Goal: Task Accomplishment & Management: Manage account settings

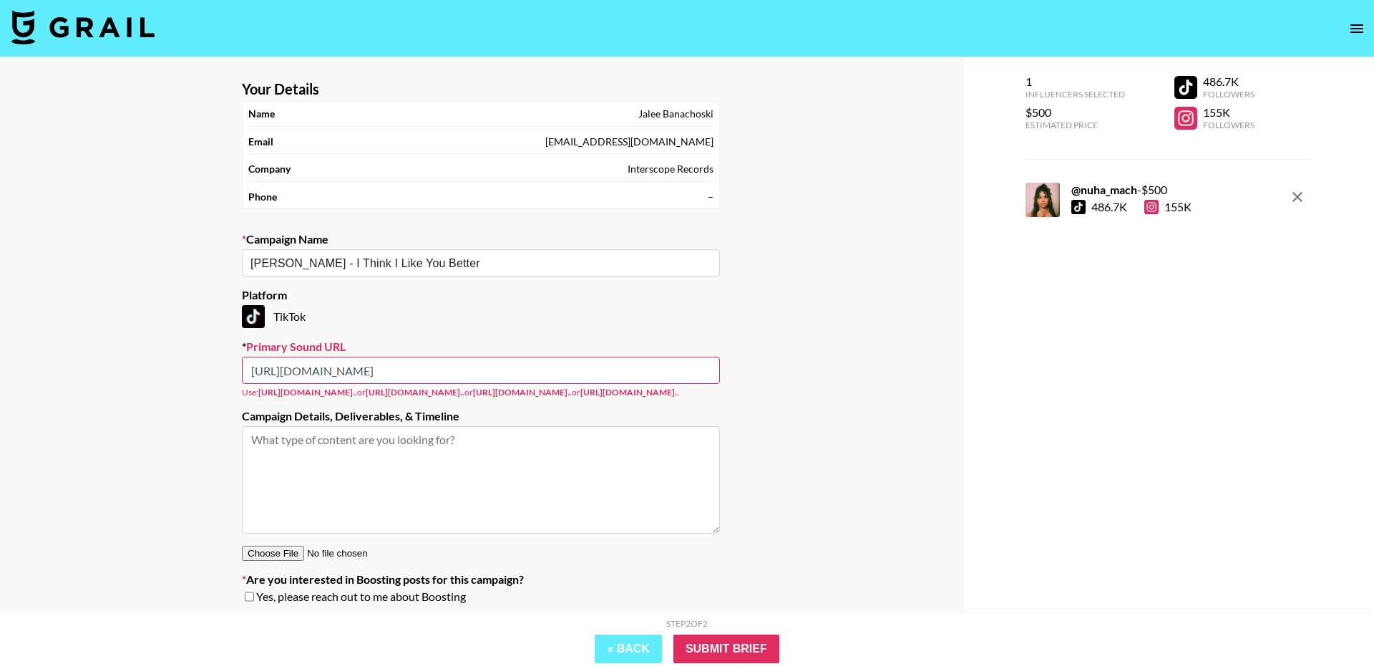
click at [612, 373] on input "https://www.tiktok.com/music/I-Think-I-Like-You-Better-When-You%E2%80%99re-Gone…" at bounding box center [481, 369] width 478 height 27
drag, startPoint x: 612, startPoint y: 370, endPoint x: 541, endPoint y: 377, distance: 71.2
click at [541, 377] on input "https://www.tiktok.com/music/I-Think-I-Like-You-Better-When-You%E2%80%99re-Gone…" at bounding box center [481, 369] width 478 height 27
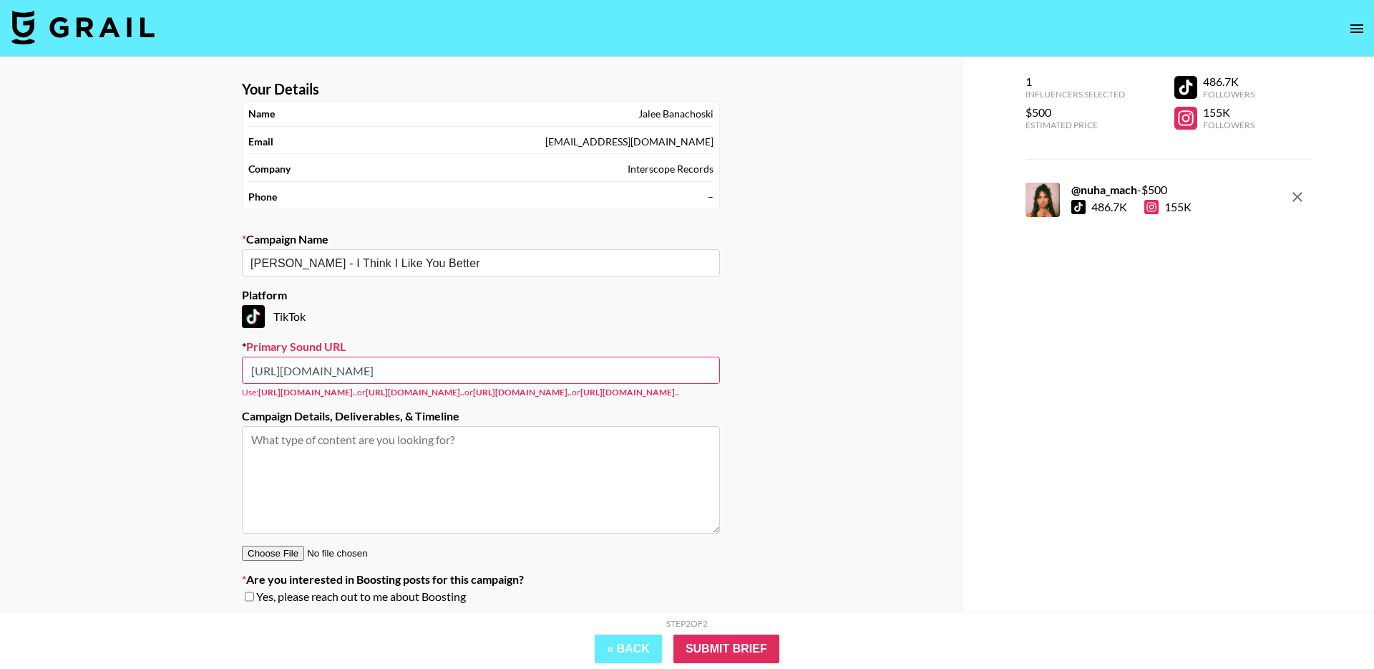
click at [494, 378] on input "https://www.tiktok.com/music/I-Think-I-Like-You-Better-When-You%E2%80%99re-Gone…" at bounding box center [481, 369] width 478 height 27
click at [739, 654] on input "Submit Brief" at bounding box center [727, 648] width 106 height 29
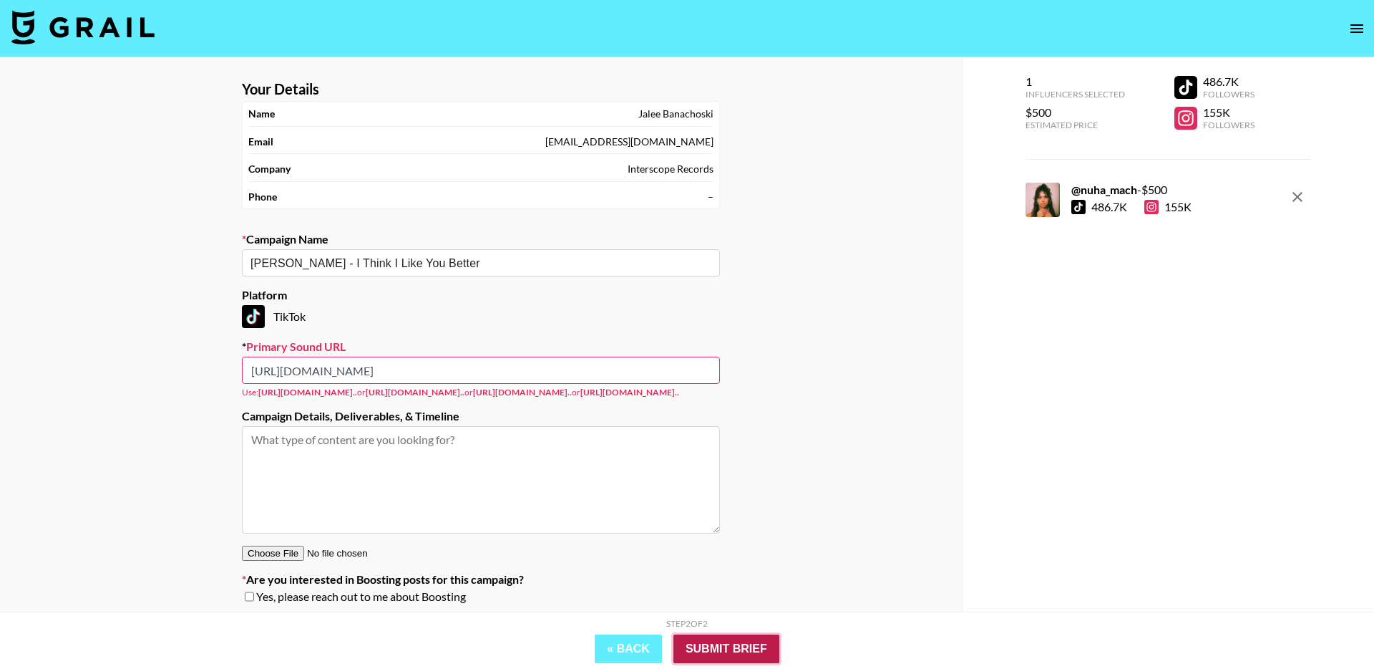
click at [739, 654] on input "Submit Brief" at bounding box center [727, 648] width 106 height 29
click at [379, 371] on input "https://www.tiktok.com/music/I-Think-I-Like-You-Better-When-You%E2%80%99re-Gone…" at bounding box center [481, 369] width 478 height 27
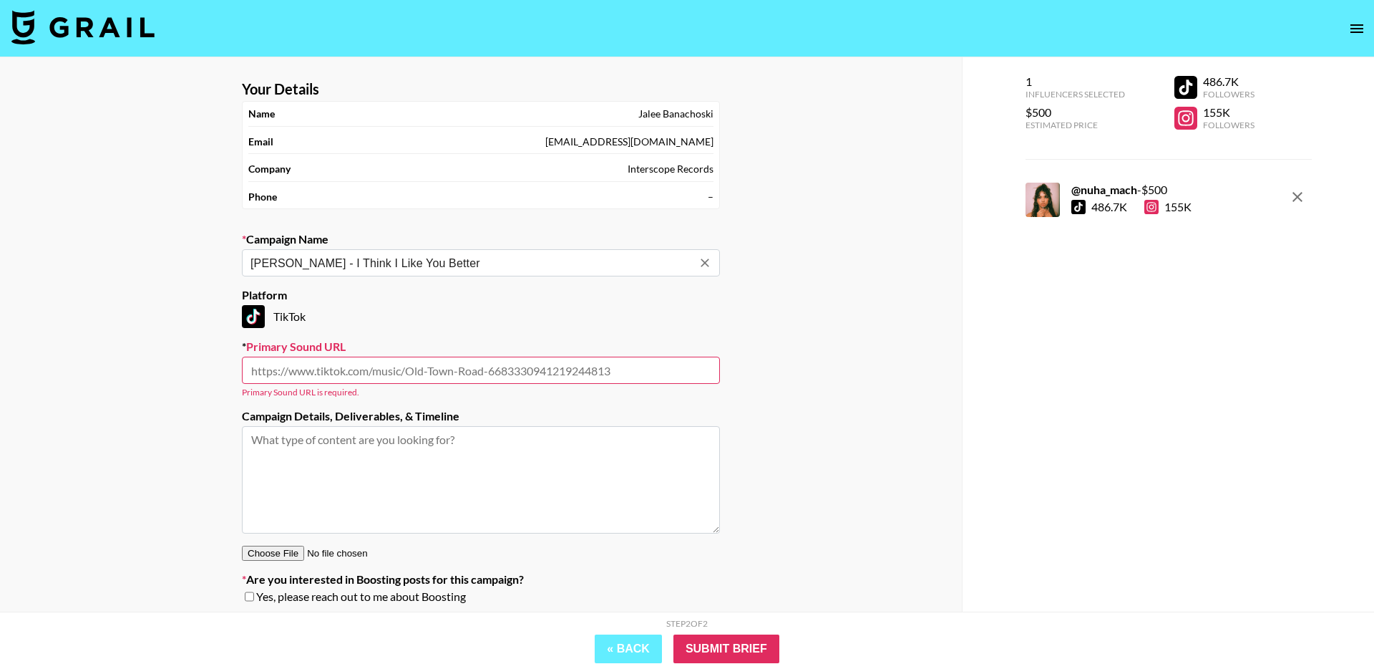
click at [452, 258] on input "Renee - I Think I Like You Better" at bounding box center [472, 263] width 442 height 16
click at [468, 259] on input "[PERSON_NAME] - I Think I Like You Better" at bounding box center [472, 263] width 442 height 16
click at [470, 381] on input "text" at bounding box center [481, 369] width 478 height 27
click at [641, 649] on button "« Back" at bounding box center [628, 648] width 67 height 29
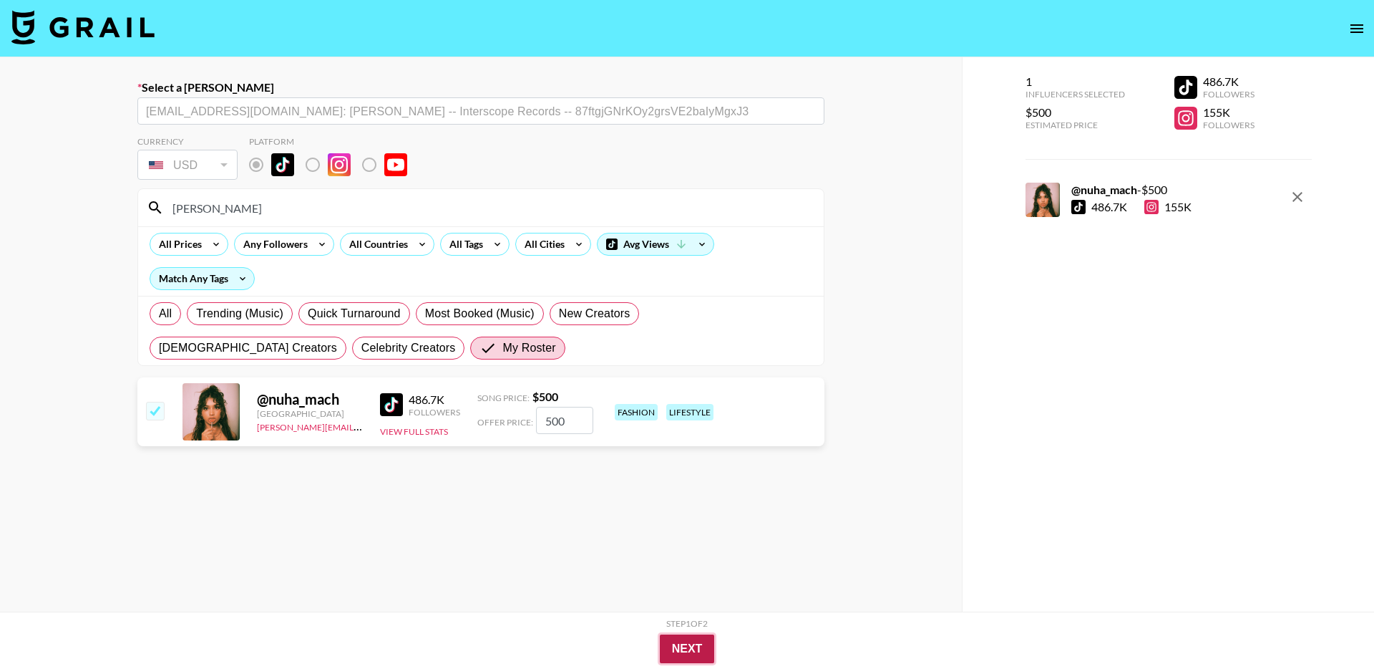
click at [689, 647] on button "Next" at bounding box center [687, 648] width 55 height 29
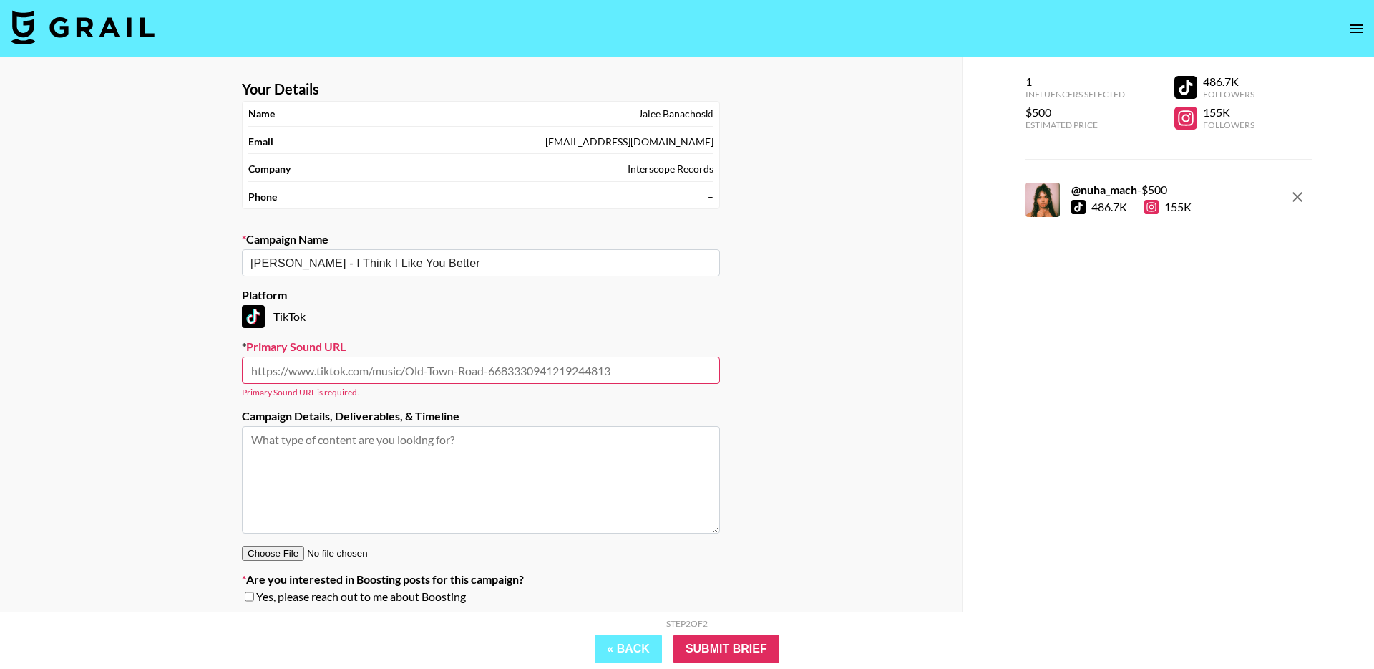
click at [418, 365] on input "text" at bounding box center [481, 369] width 478 height 27
click at [447, 329] on section "Your Details Name Jalee Banachoski Email jalee.banachoski@umusic.com Company In…" at bounding box center [480, 348] width 501 height 558
click at [552, 369] on input "text" at bounding box center [481, 369] width 478 height 27
paste input "https://www.tiktok.com/music/I-Think-I-Like-You-Better-When-You%E2%80%99re-Gone…"
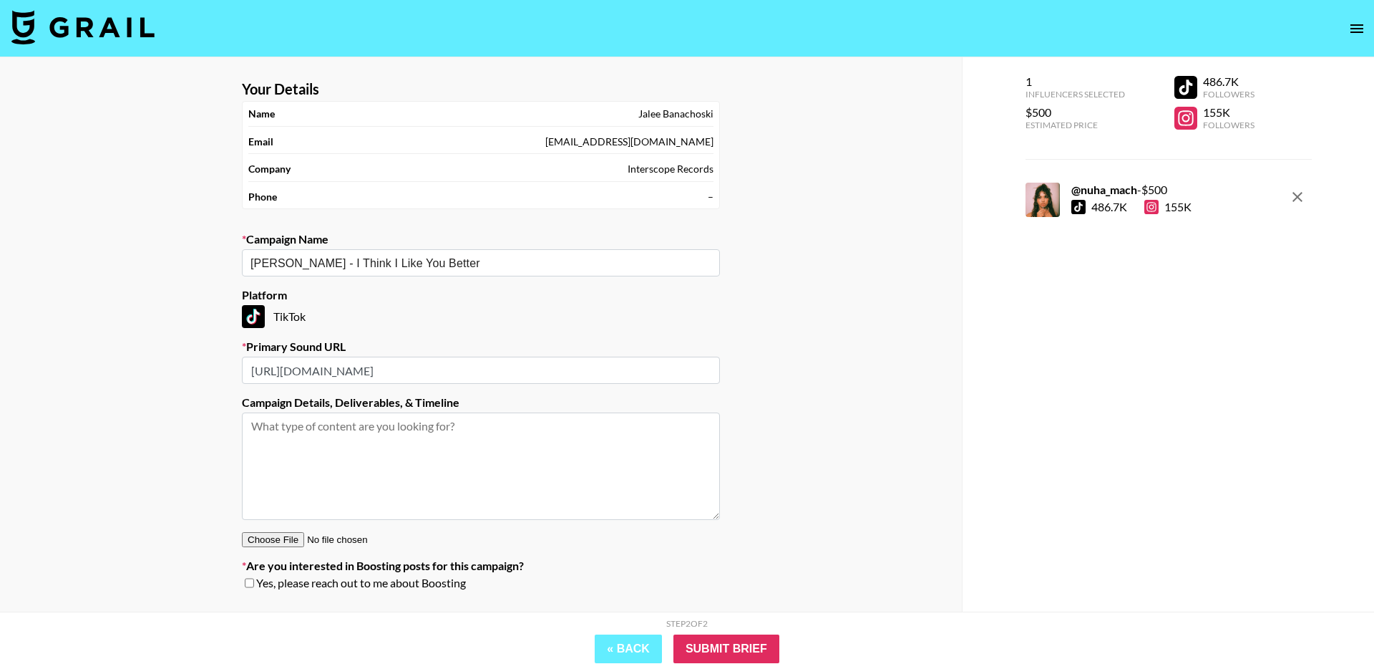
click at [638, 366] on input "https://www.tiktok.com/music/I-Think-I-Like-You-Better-When-You're-Gone-7530823…" at bounding box center [481, 369] width 478 height 27
type input "https://www.tiktok.com/music/I-Think-I-Like-You-Better-When-You're-Gone-7530823…"
click at [729, 654] on input "Submit Brief" at bounding box center [727, 648] width 106 height 29
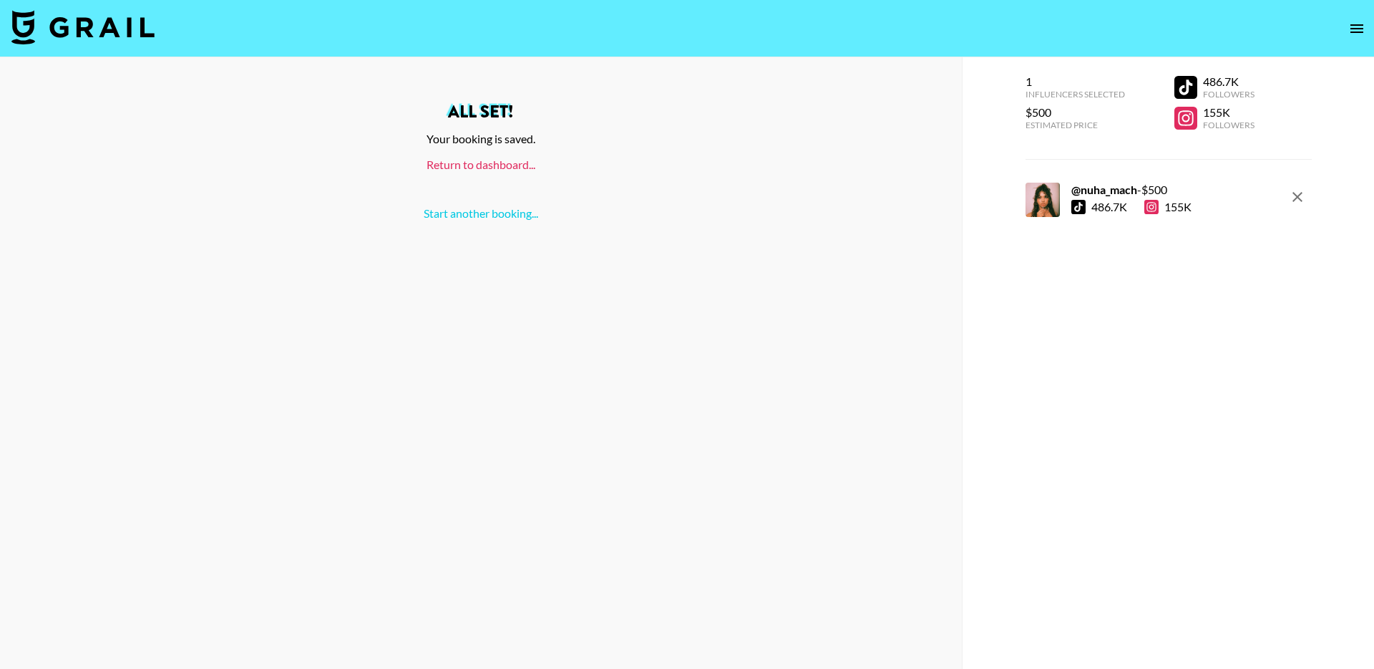
click at [502, 165] on link "Return to dashboard..." at bounding box center [481, 164] width 109 height 14
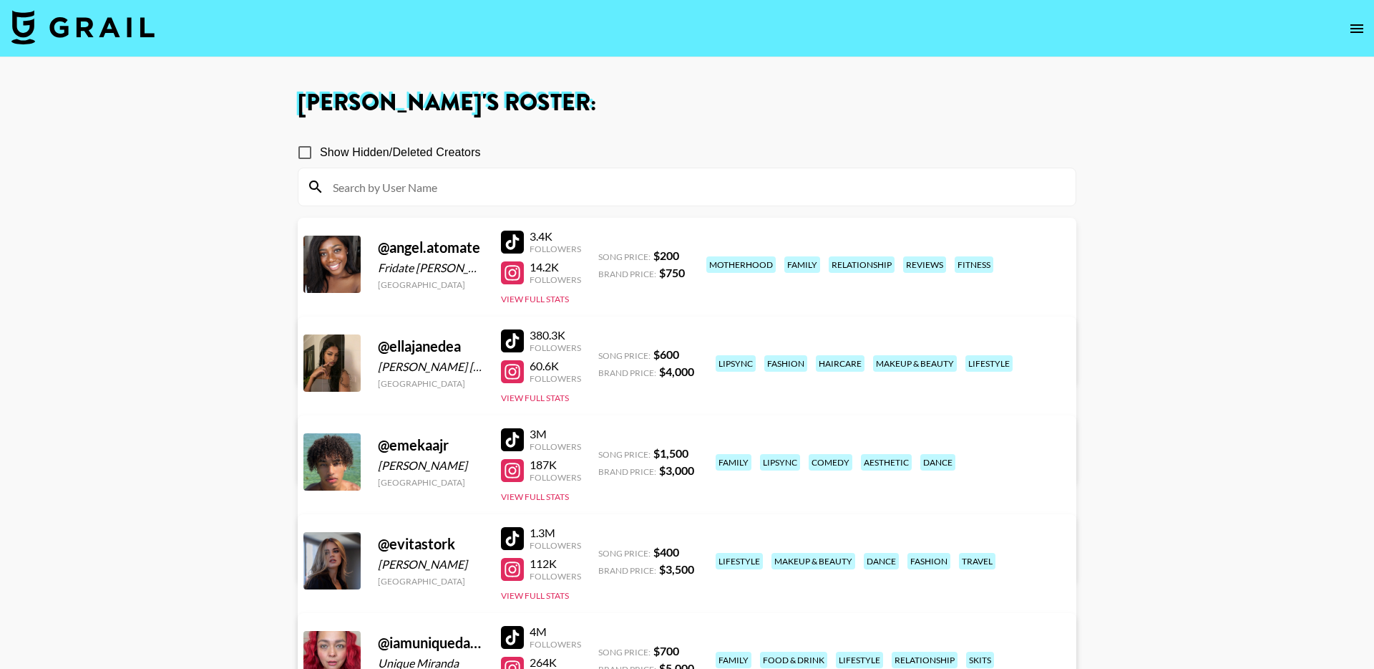
click at [603, 550] on link "View/Edit Details" at bounding box center [463, 557] width 279 height 14
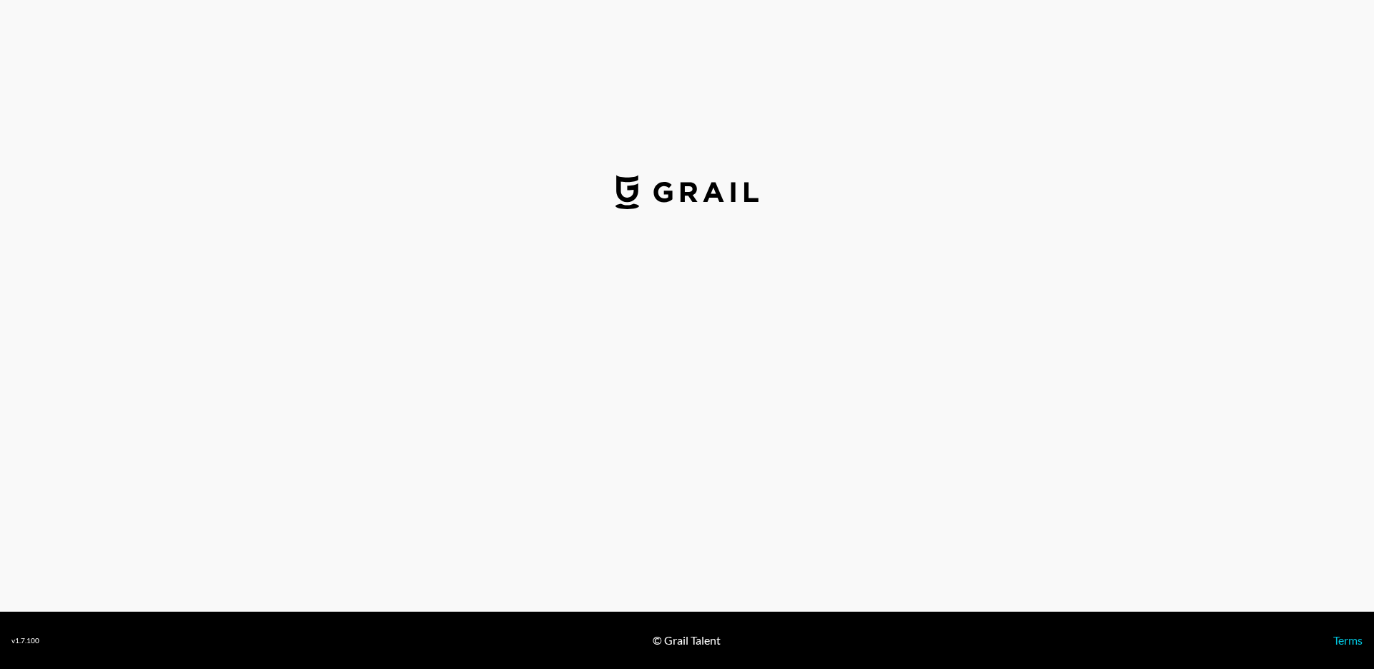
select select "USD"
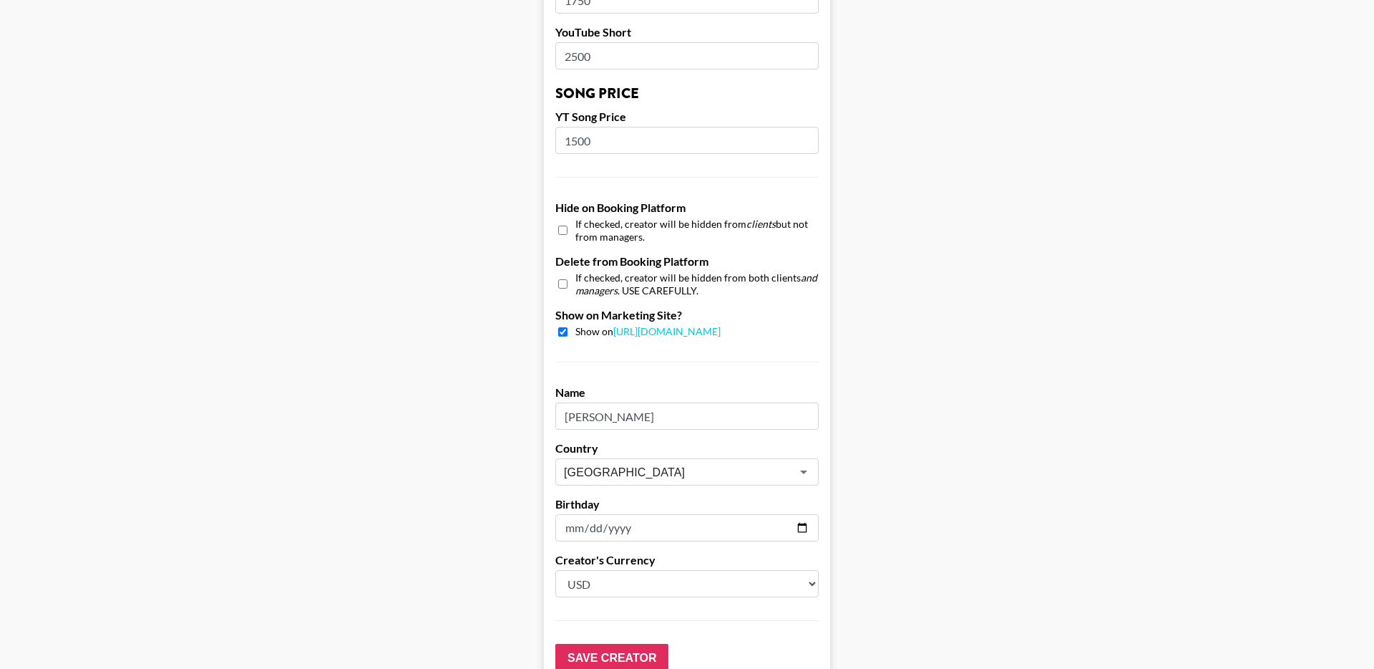
scroll to position [1182, 0]
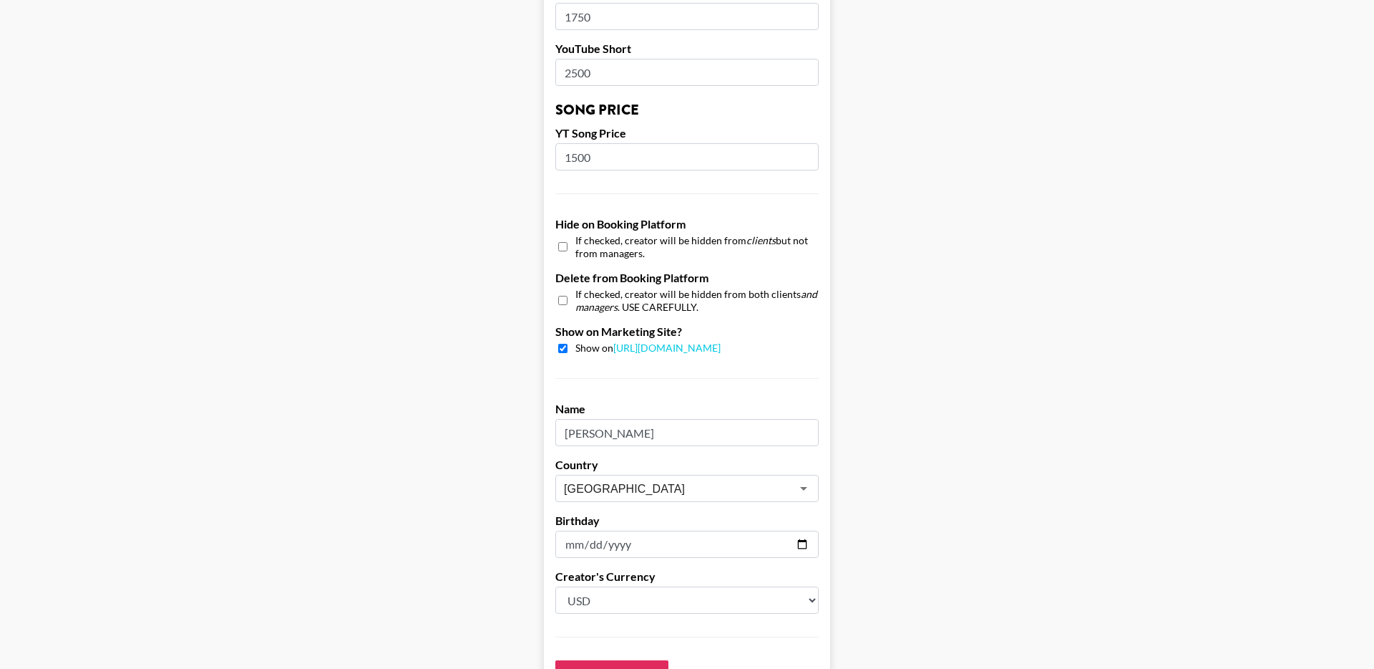
click at [570, 234] on div "If checked, creator will be hidden from clients but not from managers." at bounding box center [686, 246] width 263 height 25
click at [565, 236] on input "checkbox" at bounding box center [562, 246] width 9 height 21
checkbox input "true"
click at [565, 341] on div "Show on https://grail-talent.com/talent" at bounding box center [686, 348] width 263 height 14
click at [566, 344] on input "checkbox" at bounding box center [562, 348] width 9 height 9
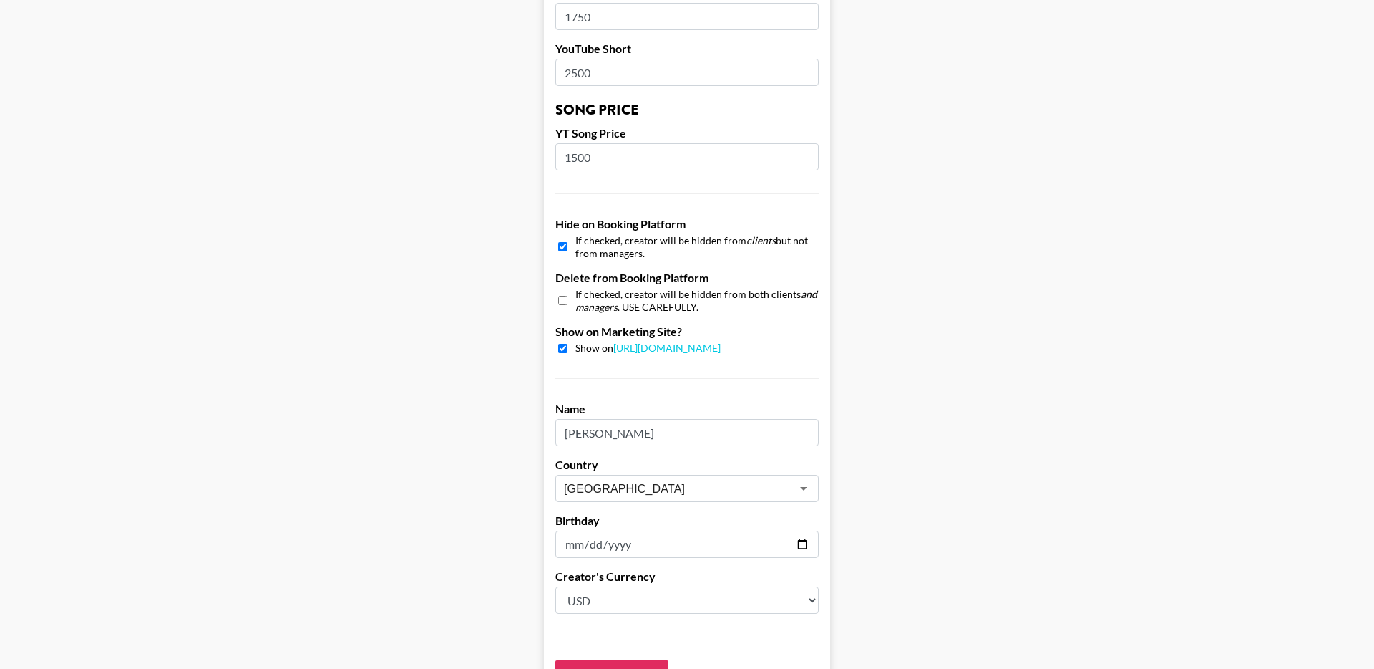
checkbox input "false"
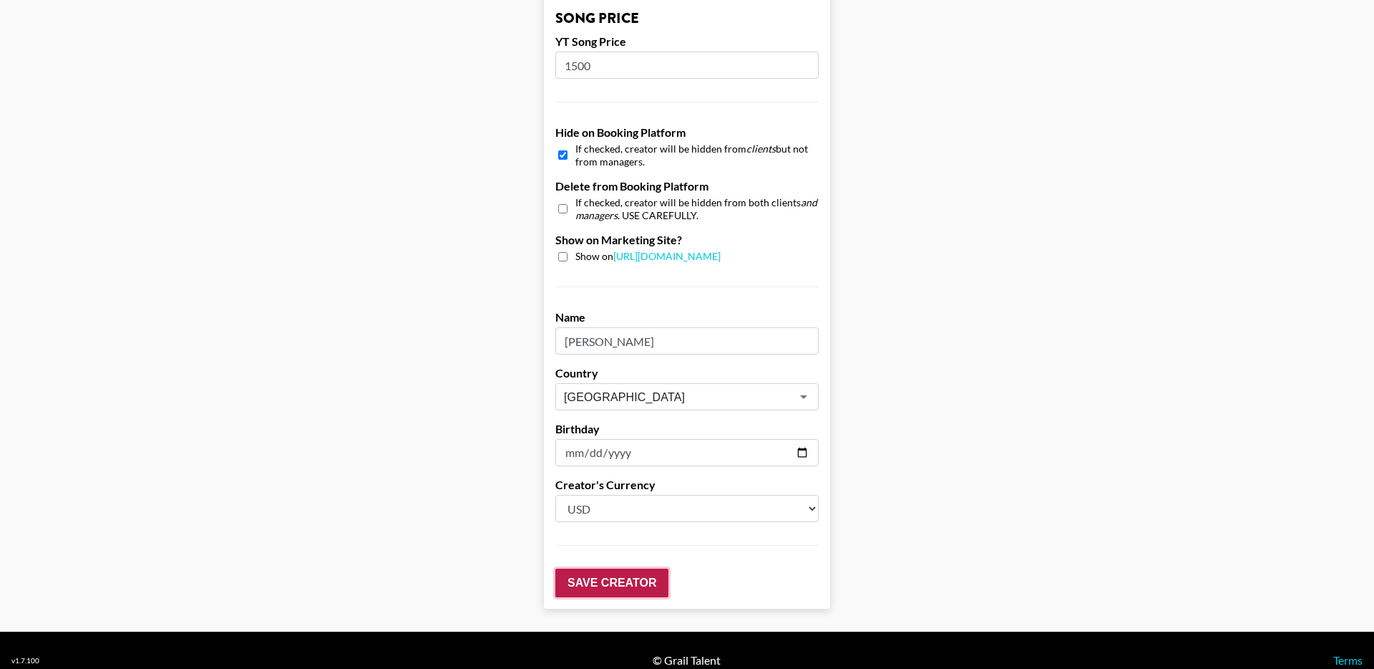
click at [620, 568] on input "Save Creator" at bounding box center [611, 582] width 113 height 29
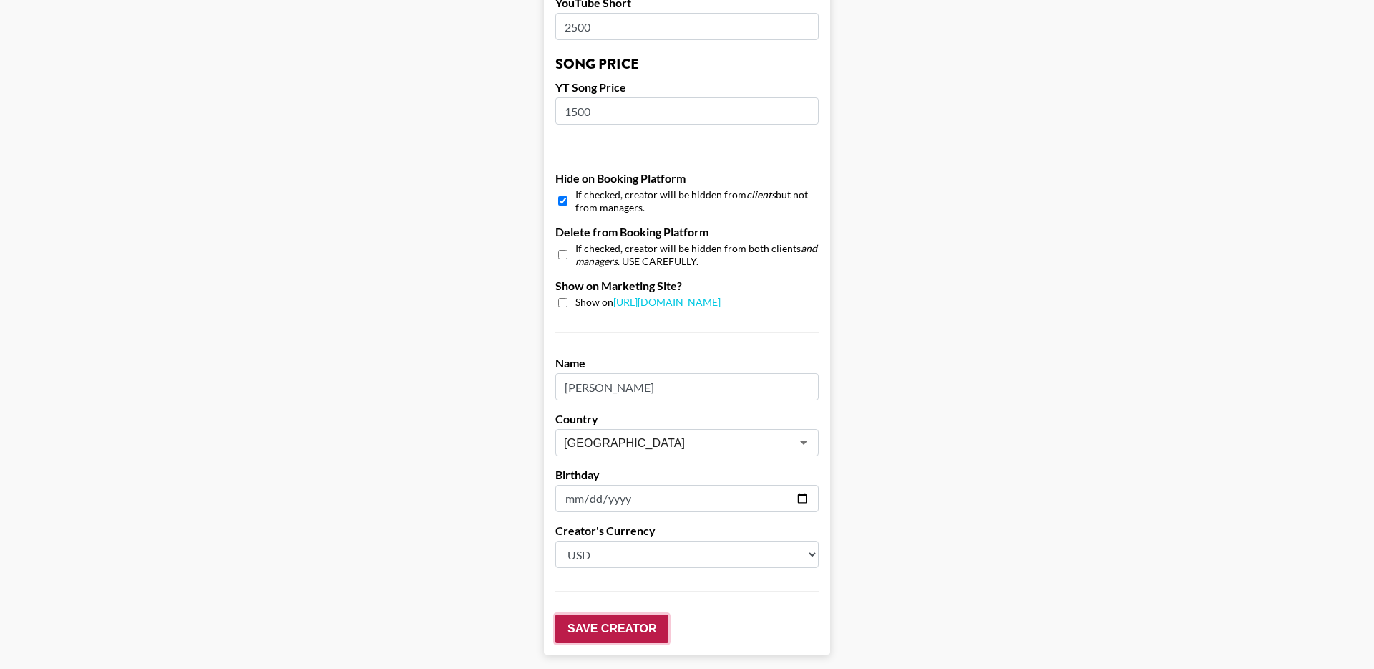
scroll to position [1319, 0]
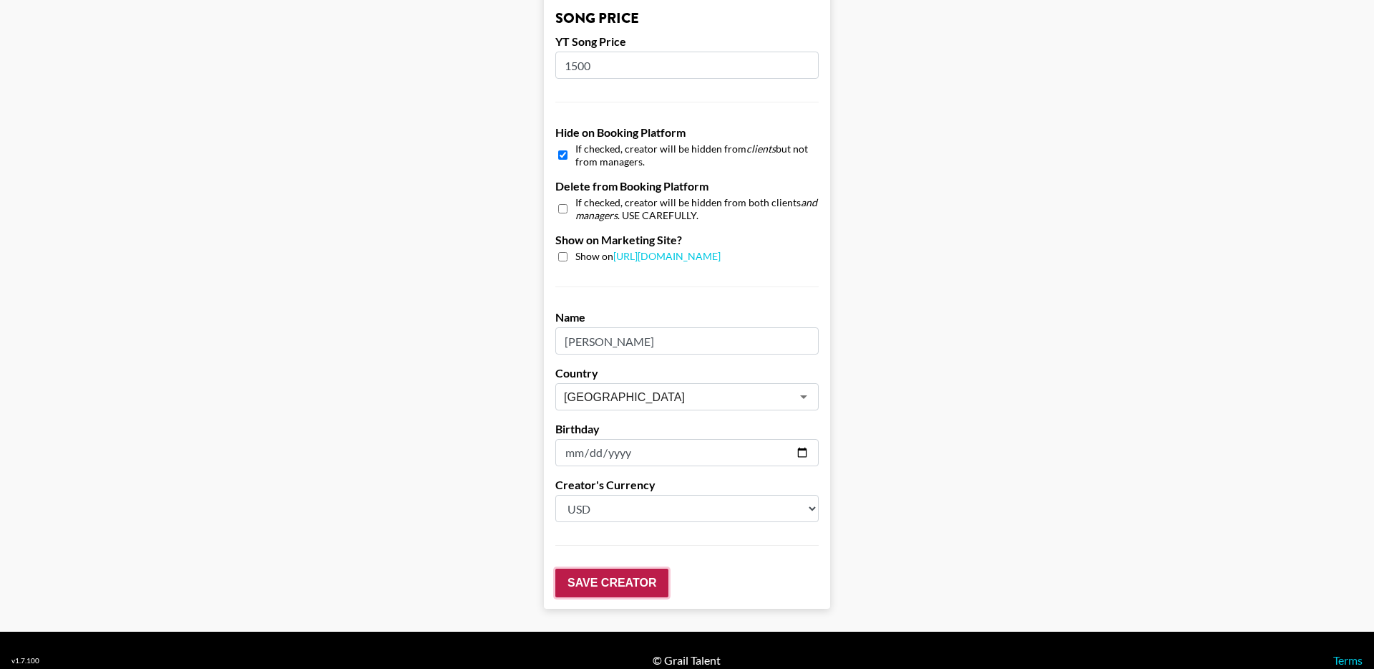
click at [620, 568] on input "Save Creator" at bounding box center [611, 582] width 113 height 29
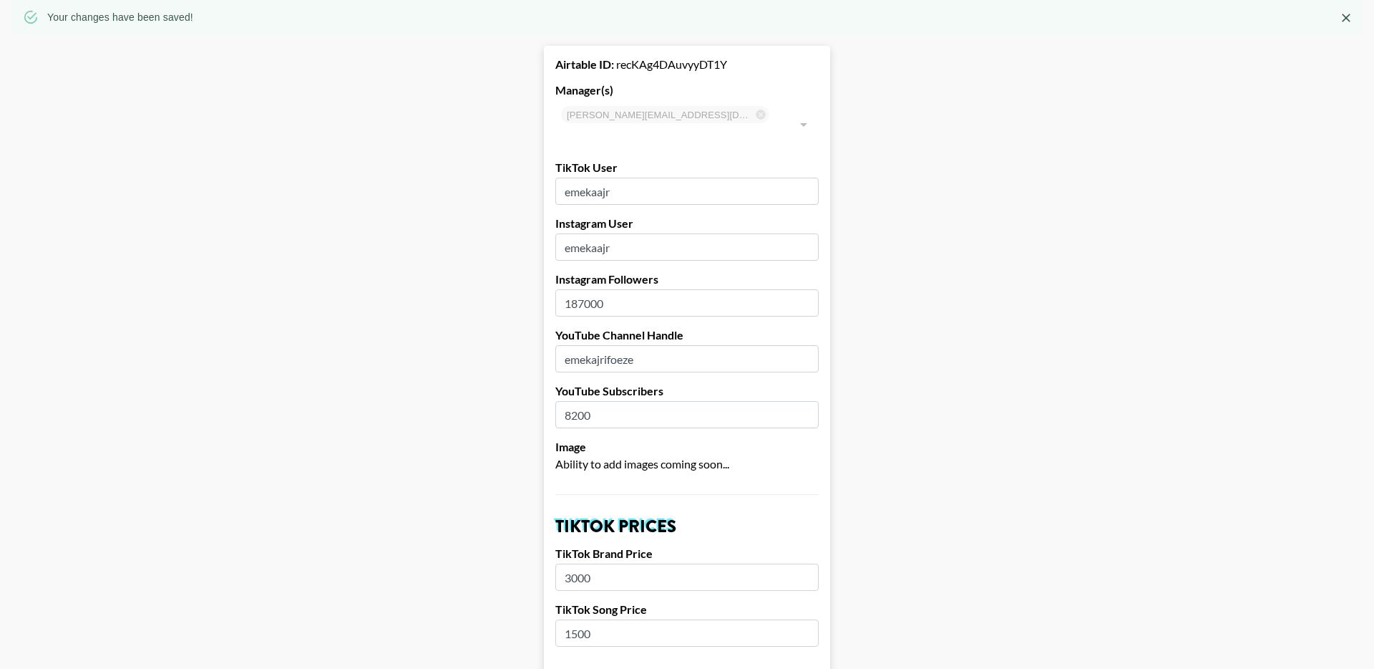
scroll to position [0, 0]
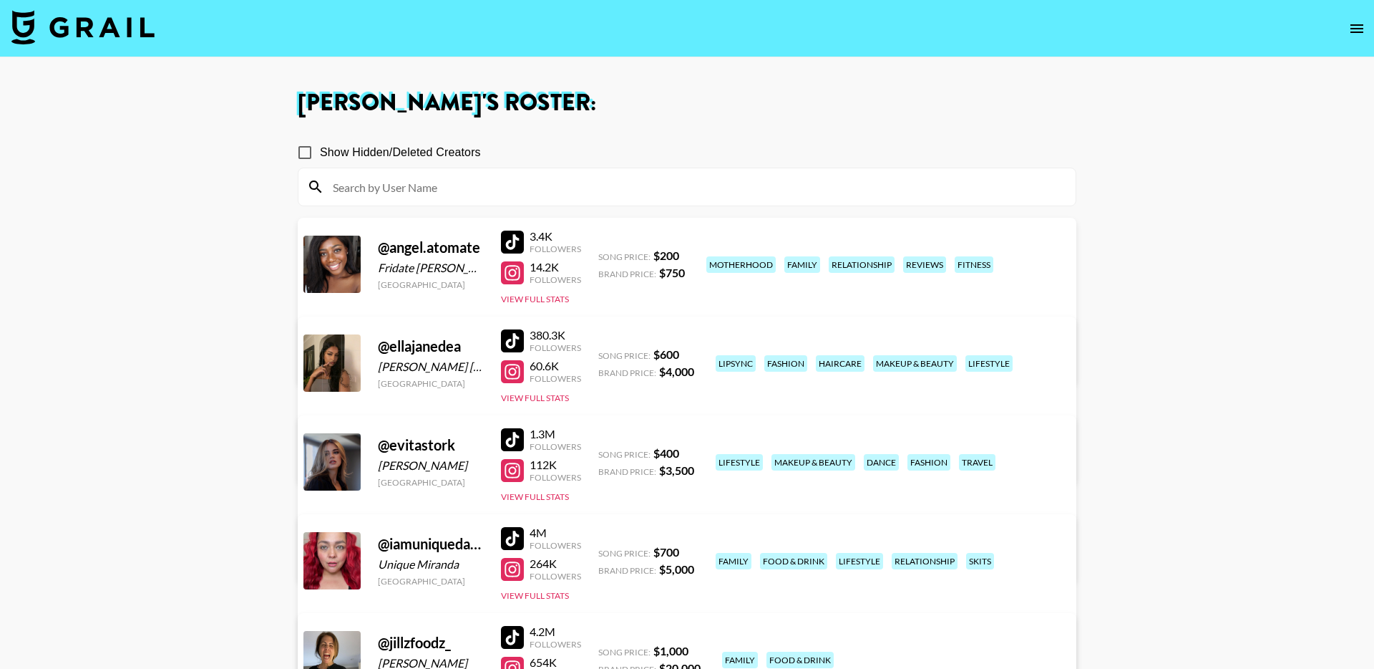
click at [603, 353] on link "View/Edit Details" at bounding box center [463, 360] width 279 height 14
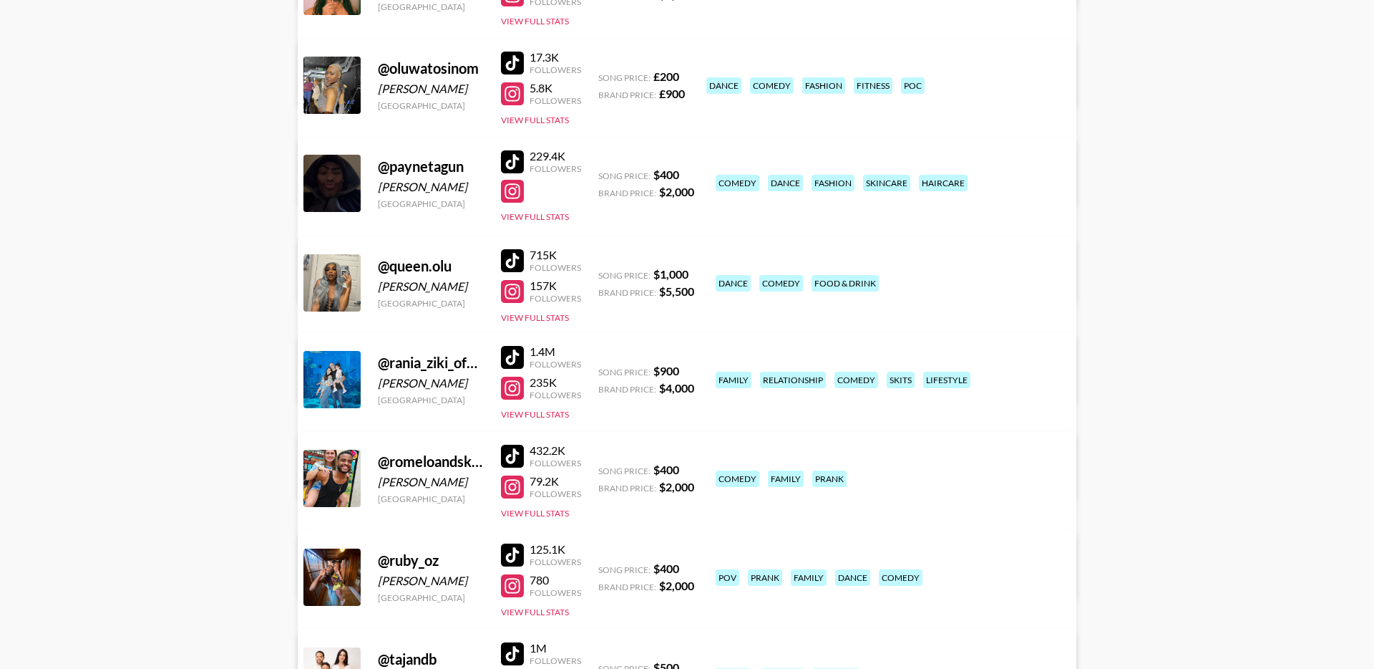
scroll to position [867, 0]
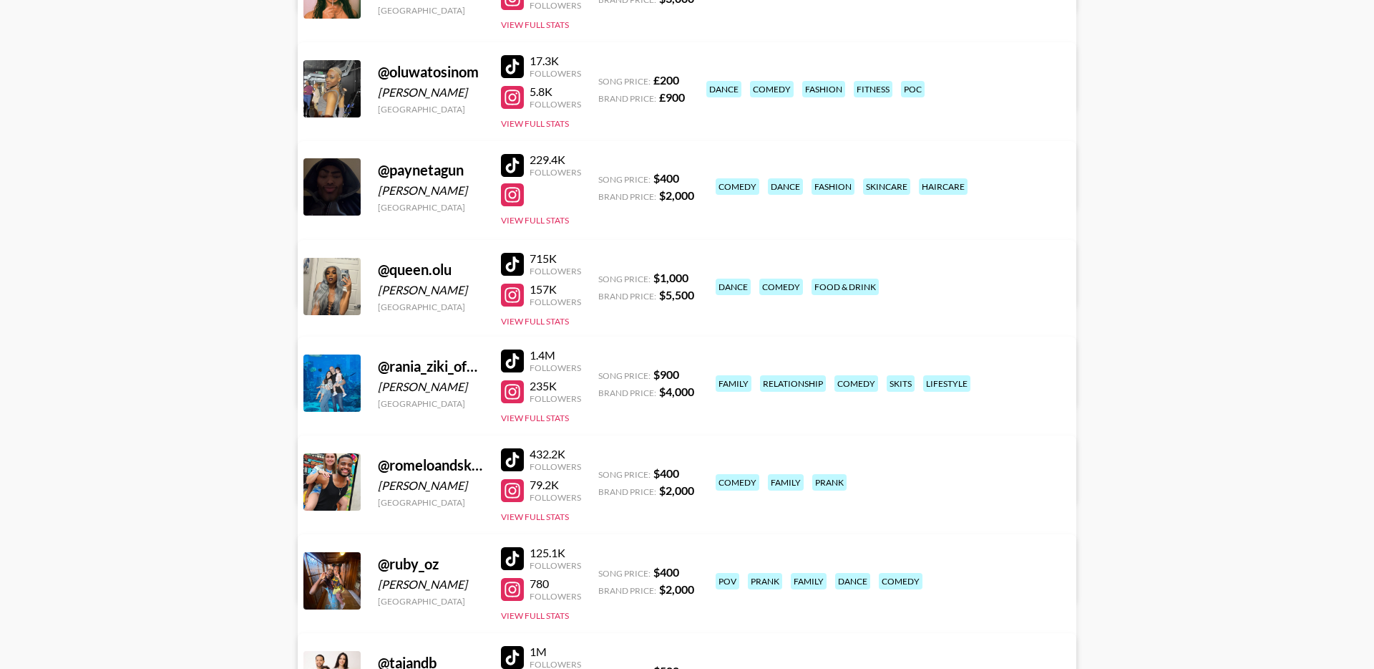
click at [603, 375] on link "View/Edit Details" at bounding box center [463, 382] width 279 height 14
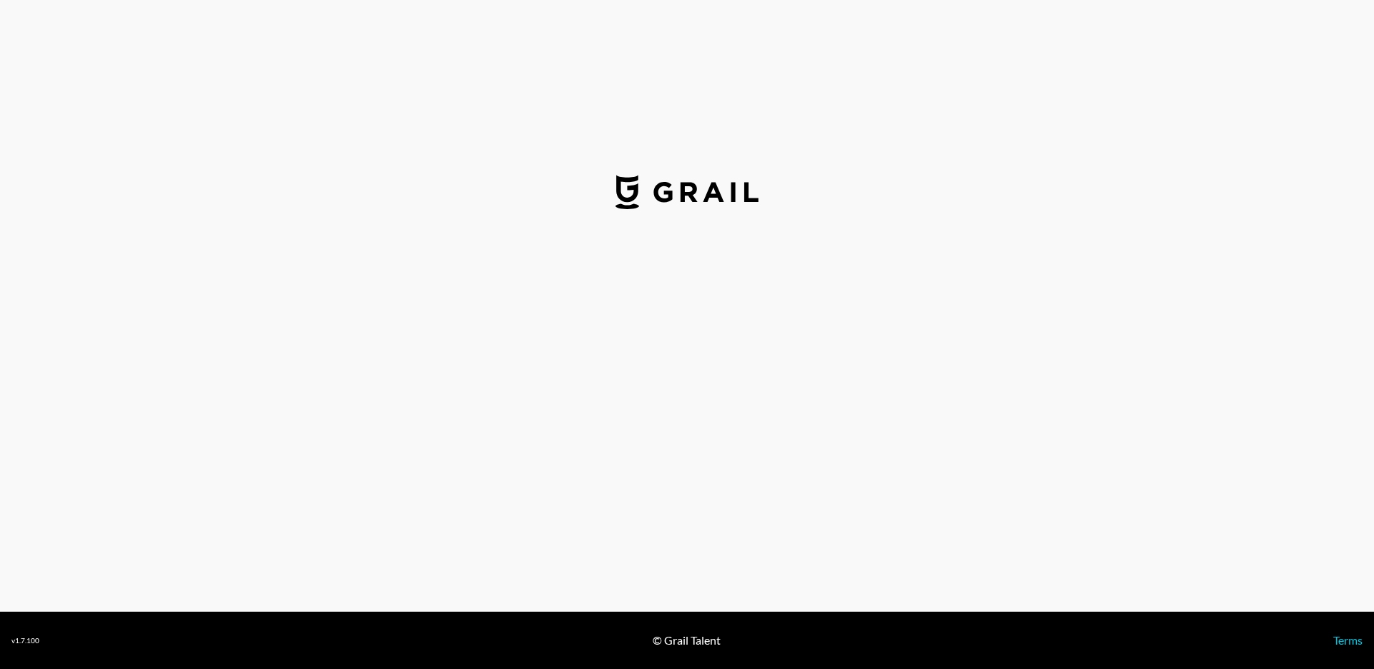
select select "USD"
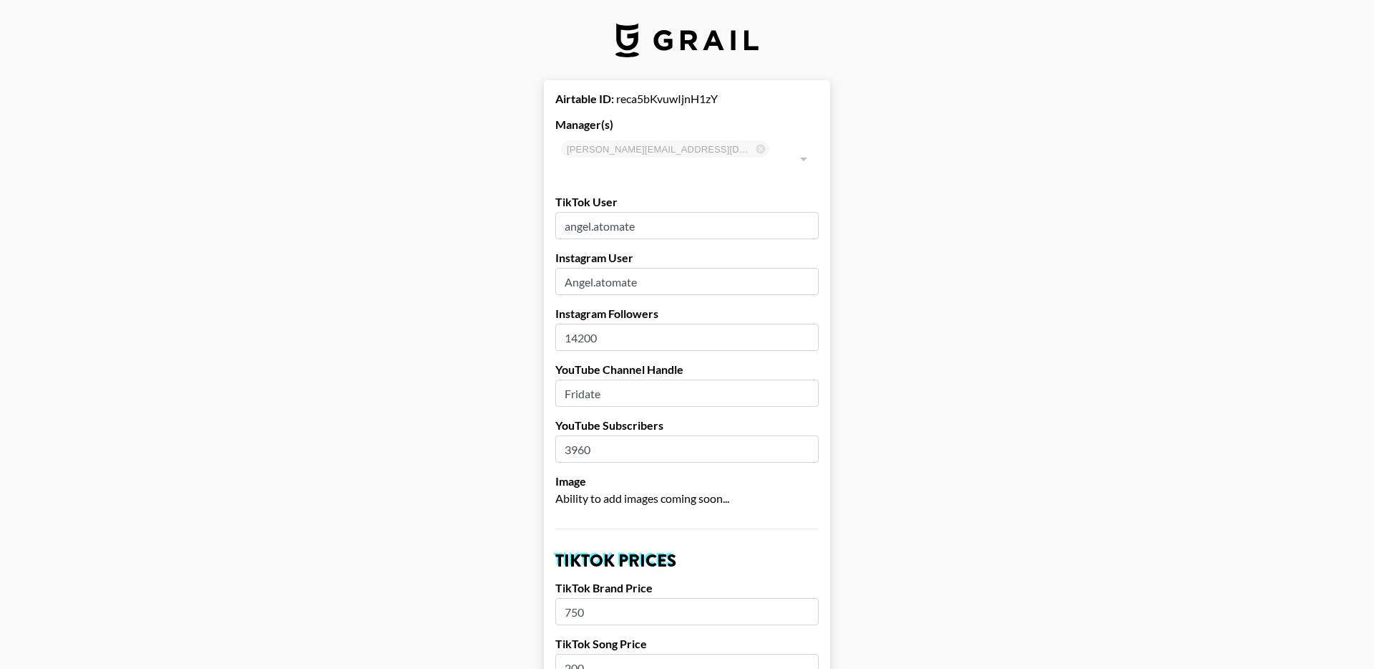
scroll to position [1273, 0]
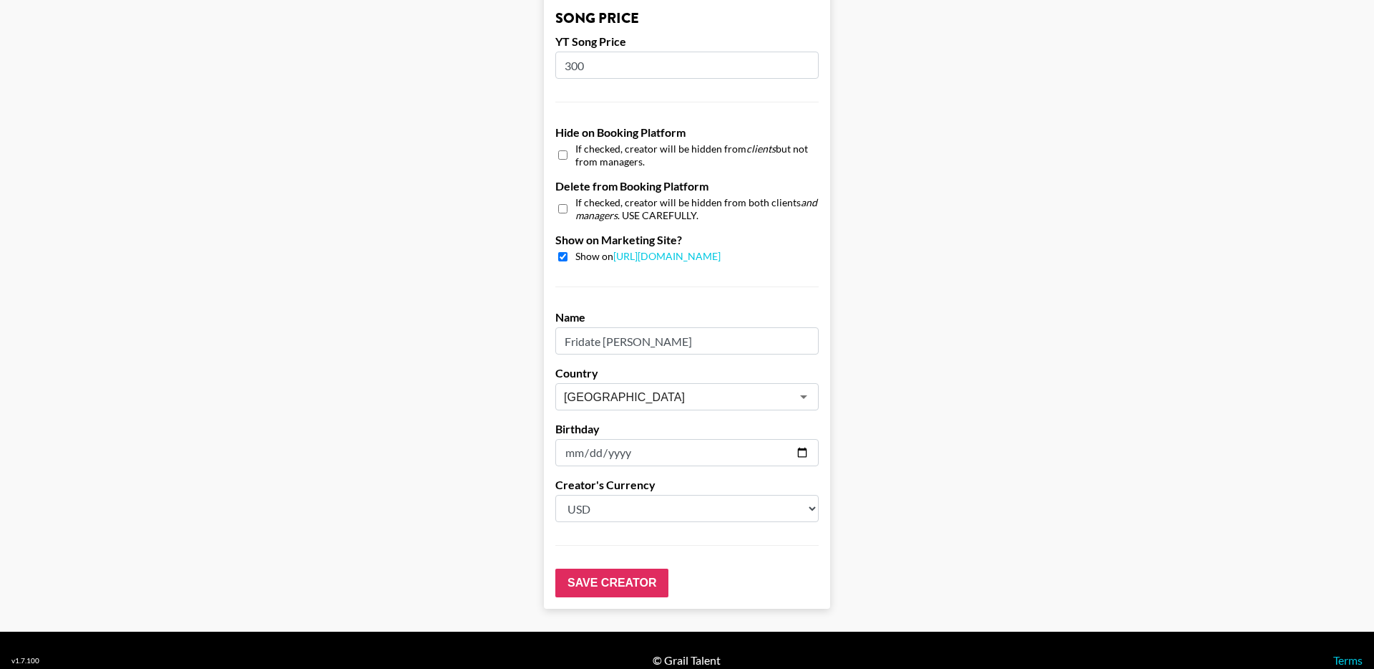
click at [561, 145] on input "checkbox" at bounding box center [562, 155] width 9 height 21
checkbox input "true"
click at [564, 252] on input "checkbox" at bounding box center [562, 256] width 9 height 9
checkbox input "false"
click at [608, 568] on input "Save Creator" at bounding box center [611, 582] width 113 height 29
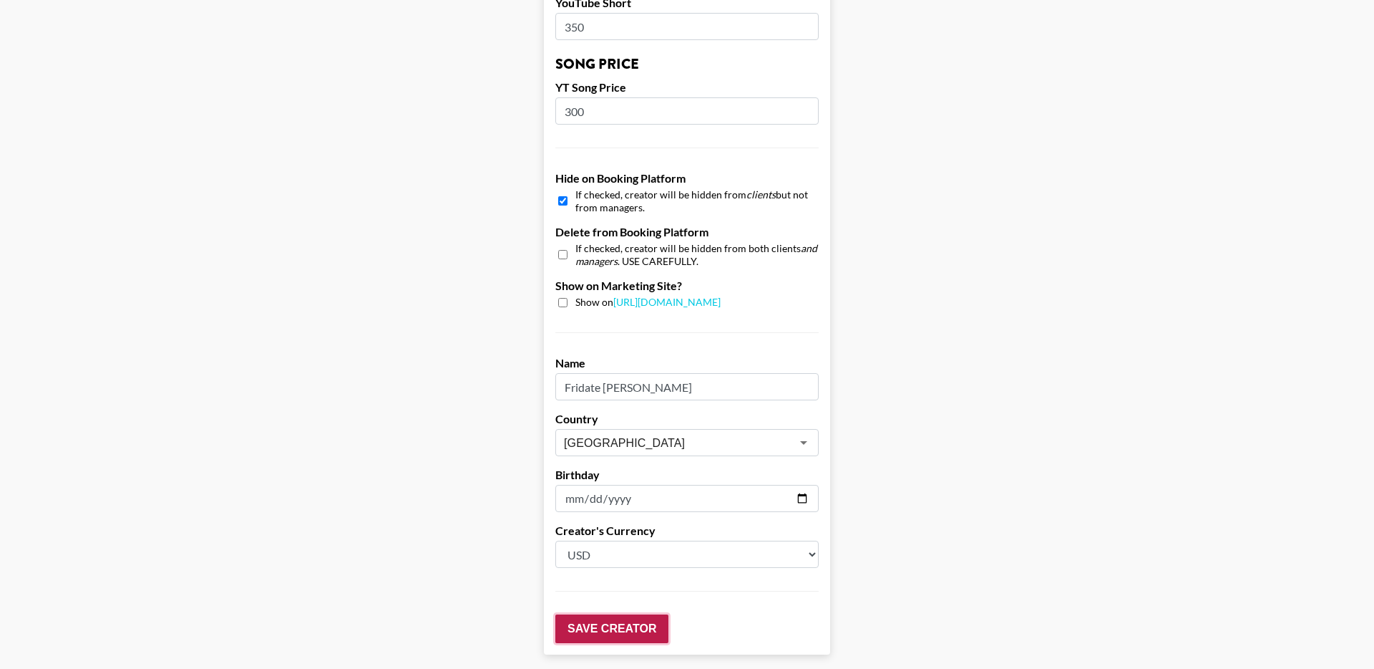
scroll to position [1319, 0]
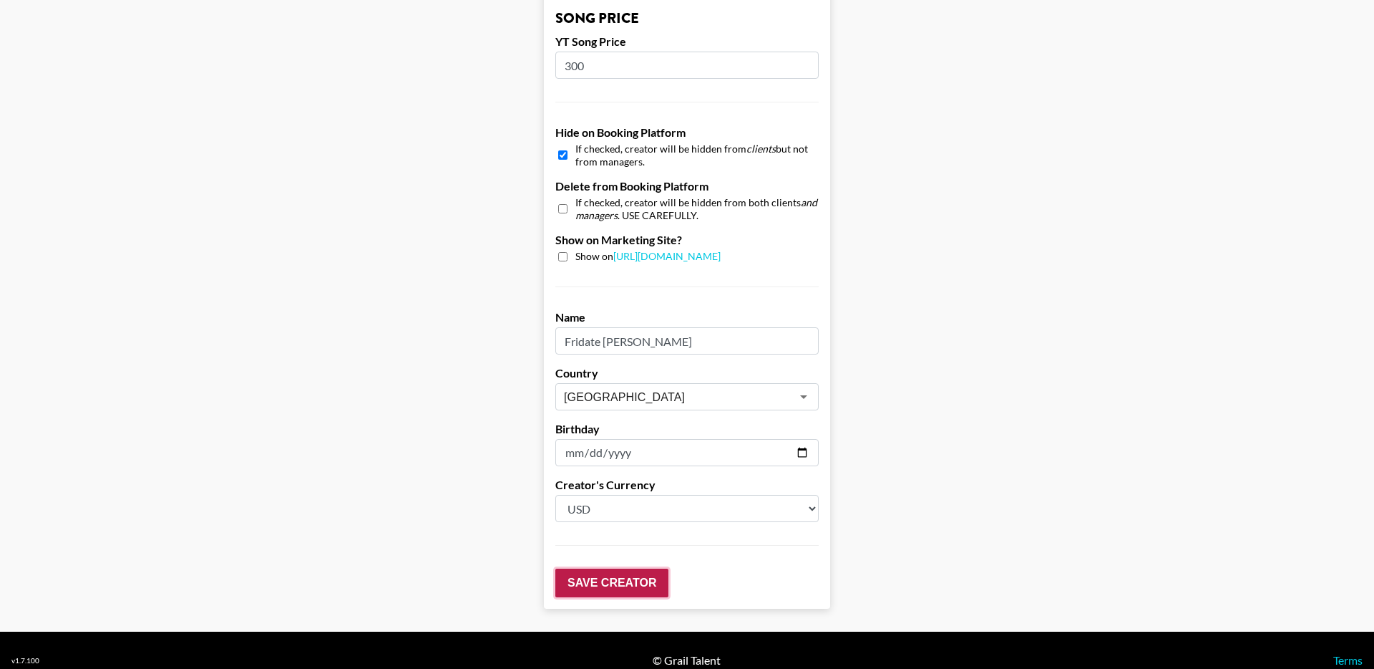
click at [613, 569] on input "Save Creator" at bounding box center [611, 582] width 113 height 29
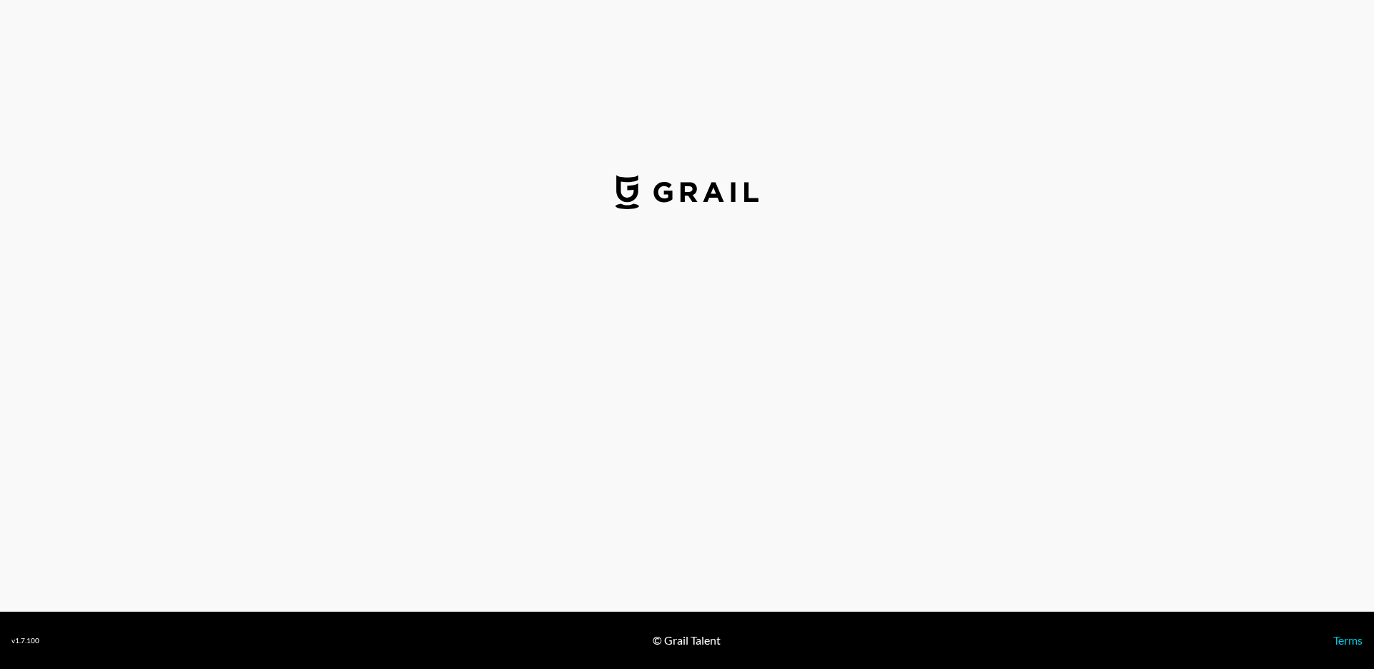
select select "USD"
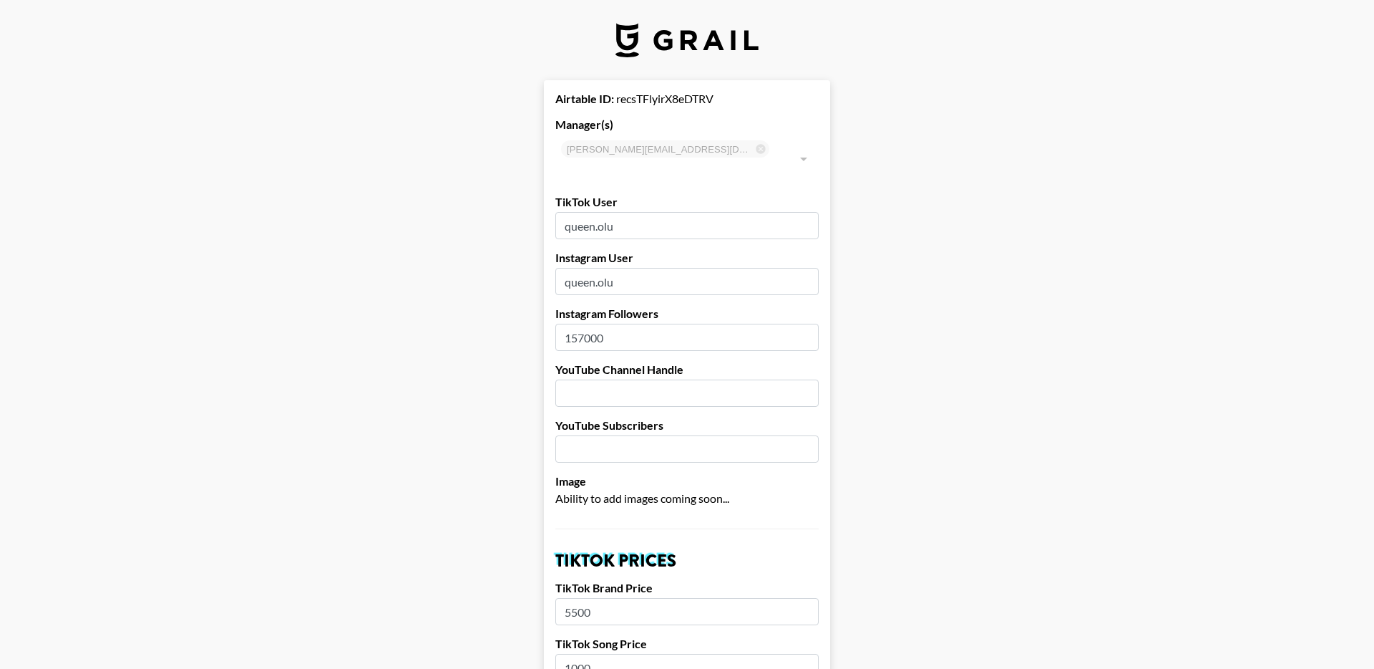
scroll to position [1273, 0]
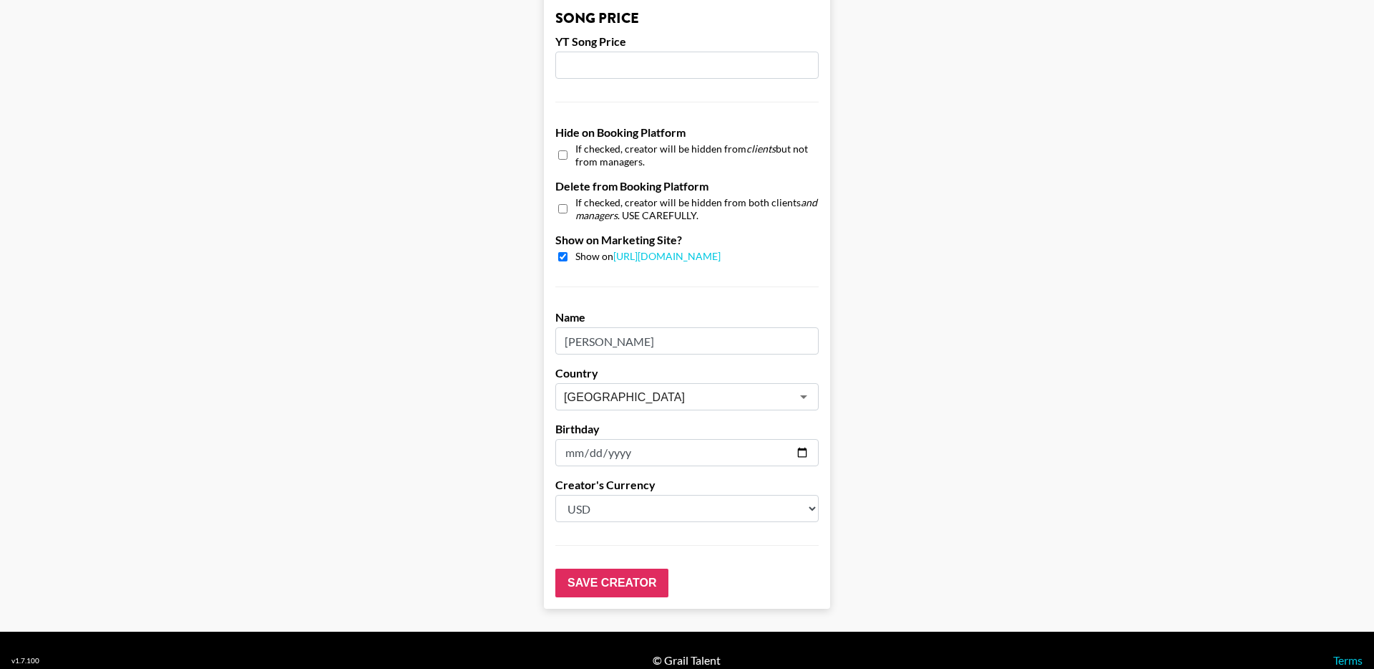
click at [565, 145] on input "checkbox" at bounding box center [562, 155] width 9 height 21
checkbox input "true"
click at [565, 252] on input "checkbox" at bounding box center [562, 256] width 9 height 9
checkbox input "false"
click at [588, 568] on input "Save Creator" at bounding box center [611, 582] width 113 height 29
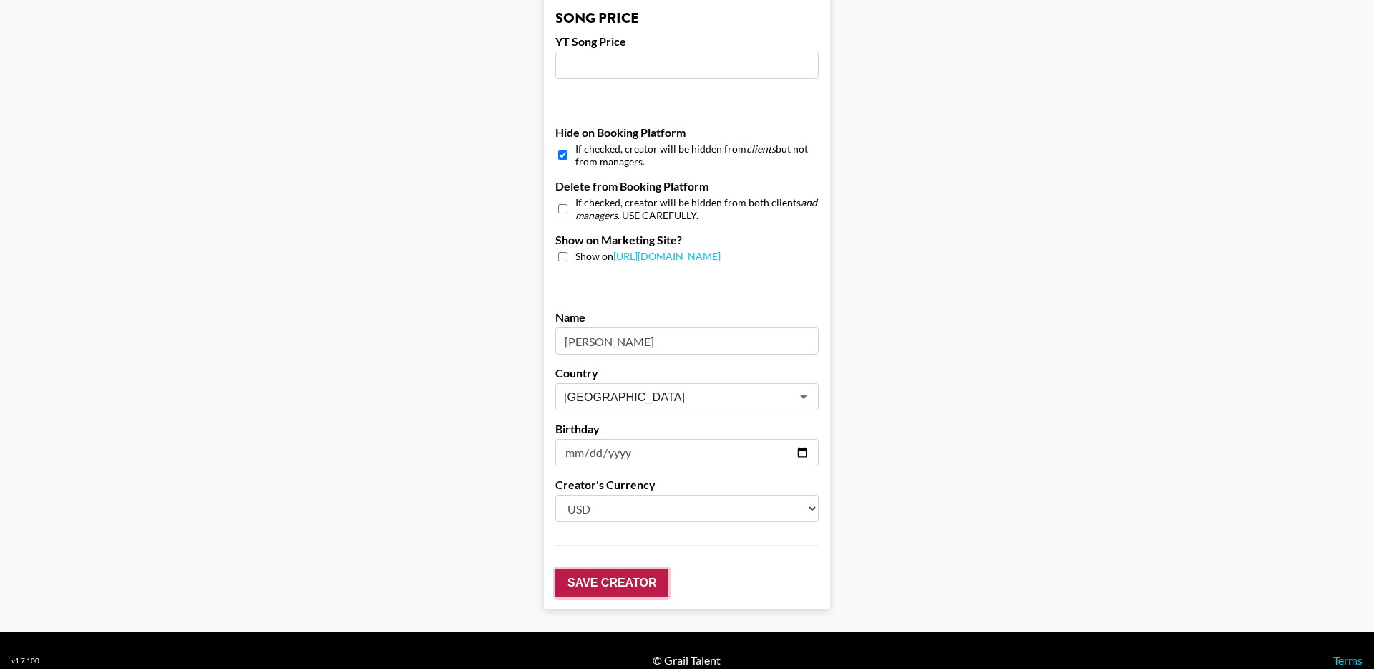
click at [603, 568] on input "Save Creator" at bounding box center [611, 582] width 113 height 29
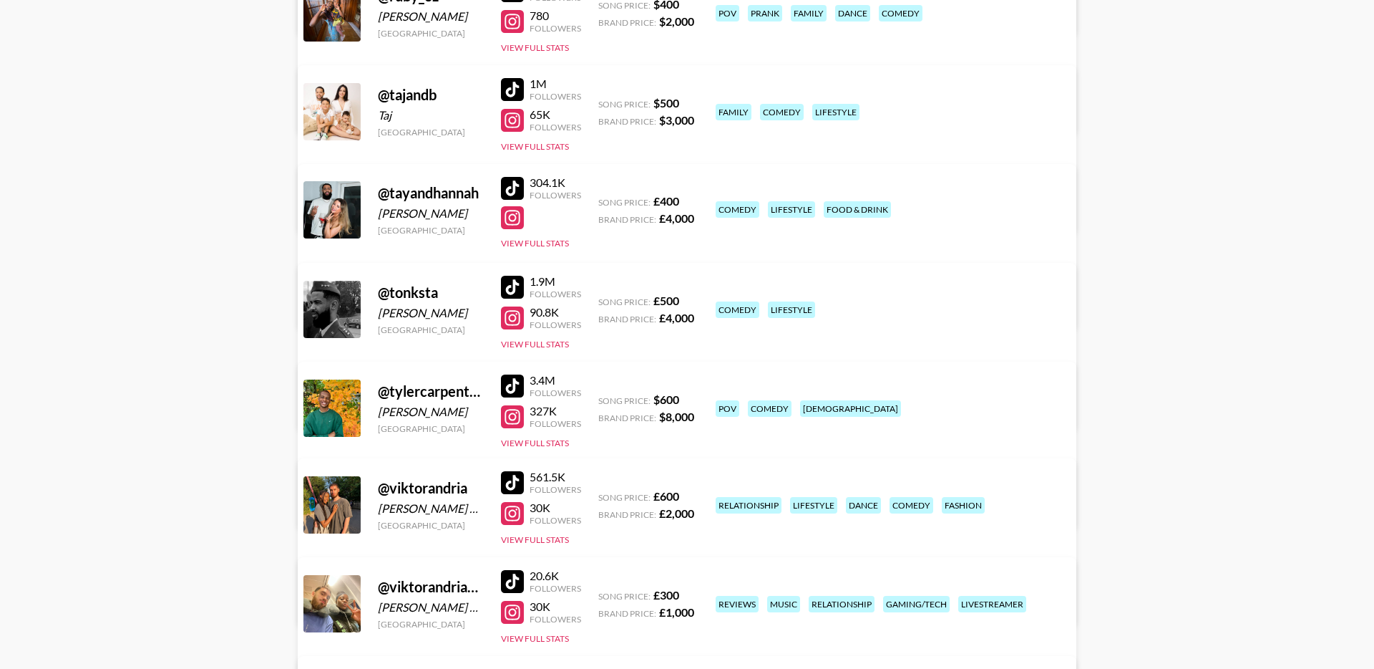
scroll to position [1414, 0]
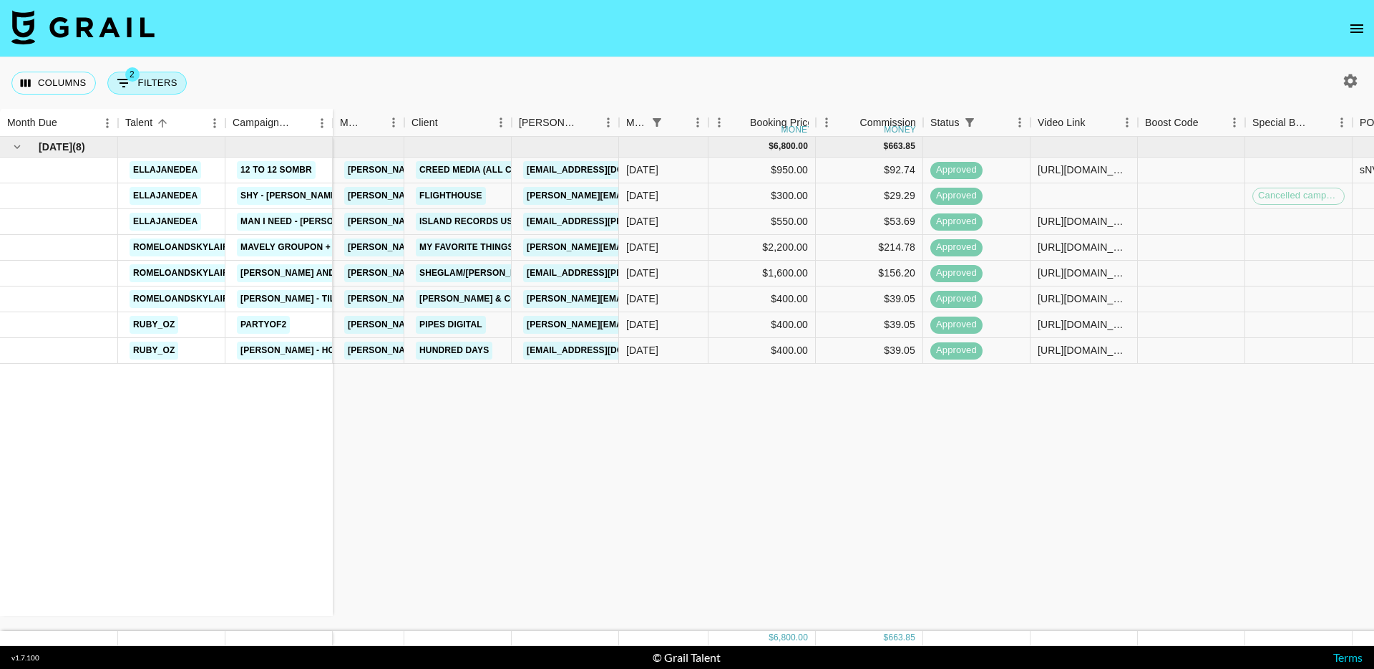
click at [149, 79] on button "2 Filters" at bounding box center [146, 83] width 79 height 23
select select "status"
select select "isNotAnyOf"
select select "monthDue2"
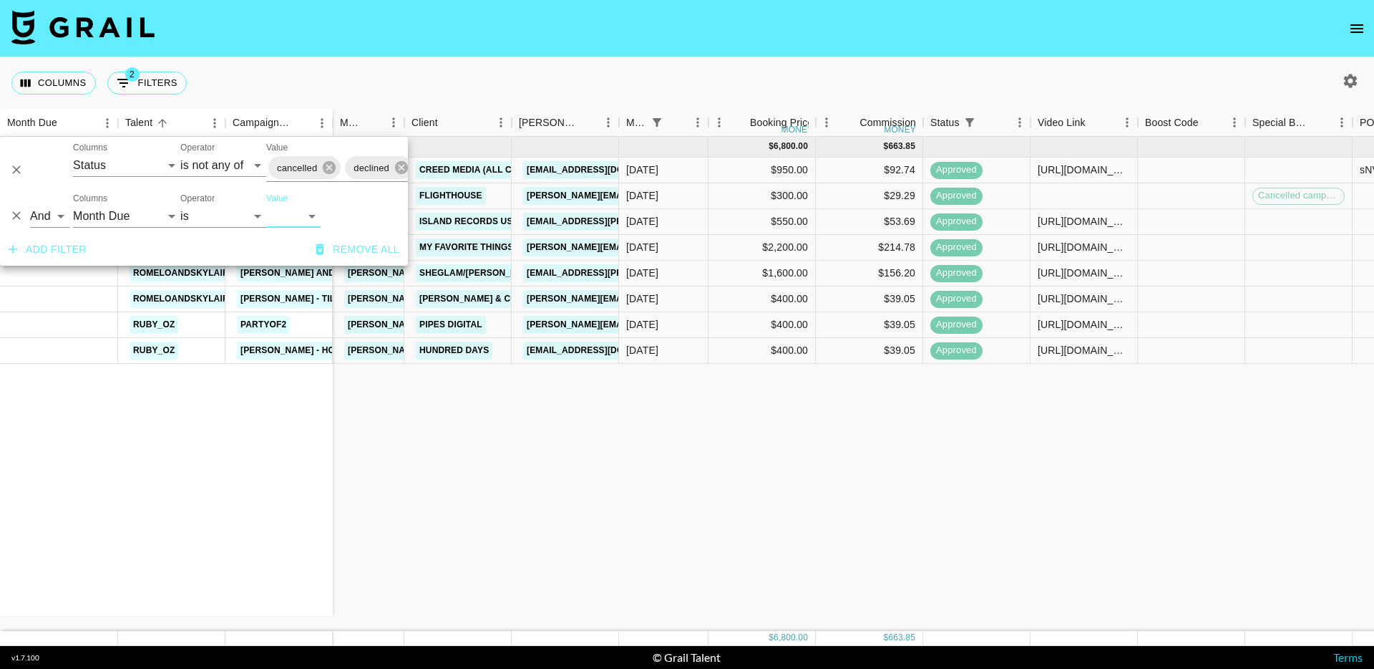
click at [293, 219] on select "[DATE] Aug '[DATE] Jun '[DATE] Apr '[DATE] Feb '[DATE] Dec '[DATE] Oct '[DATE] …" at bounding box center [293, 216] width 54 height 23
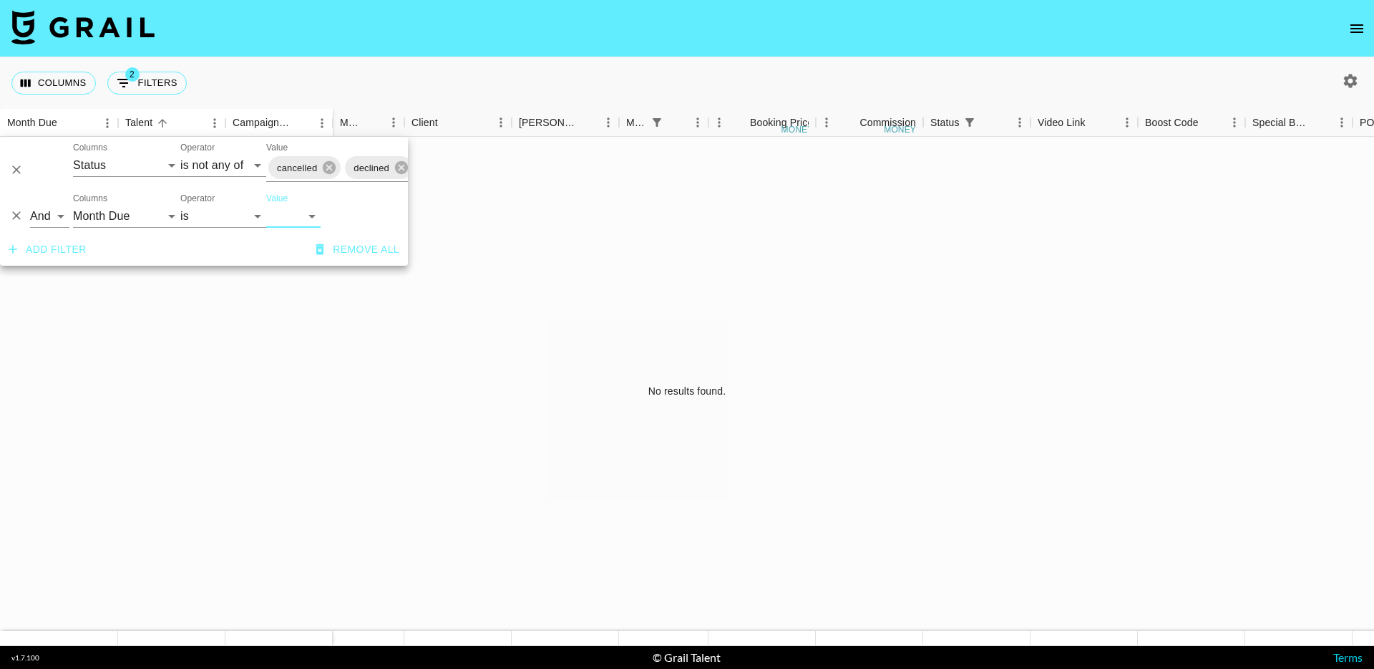
click at [287, 220] on select "[DATE] Aug '[DATE] Jun '[DATE] Apr '[DATE] Feb '[DATE] Dec '[DATE] Oct '[DATE] …" at bounding box center [293, 216] width 54 height 23
select select "[DATE]"
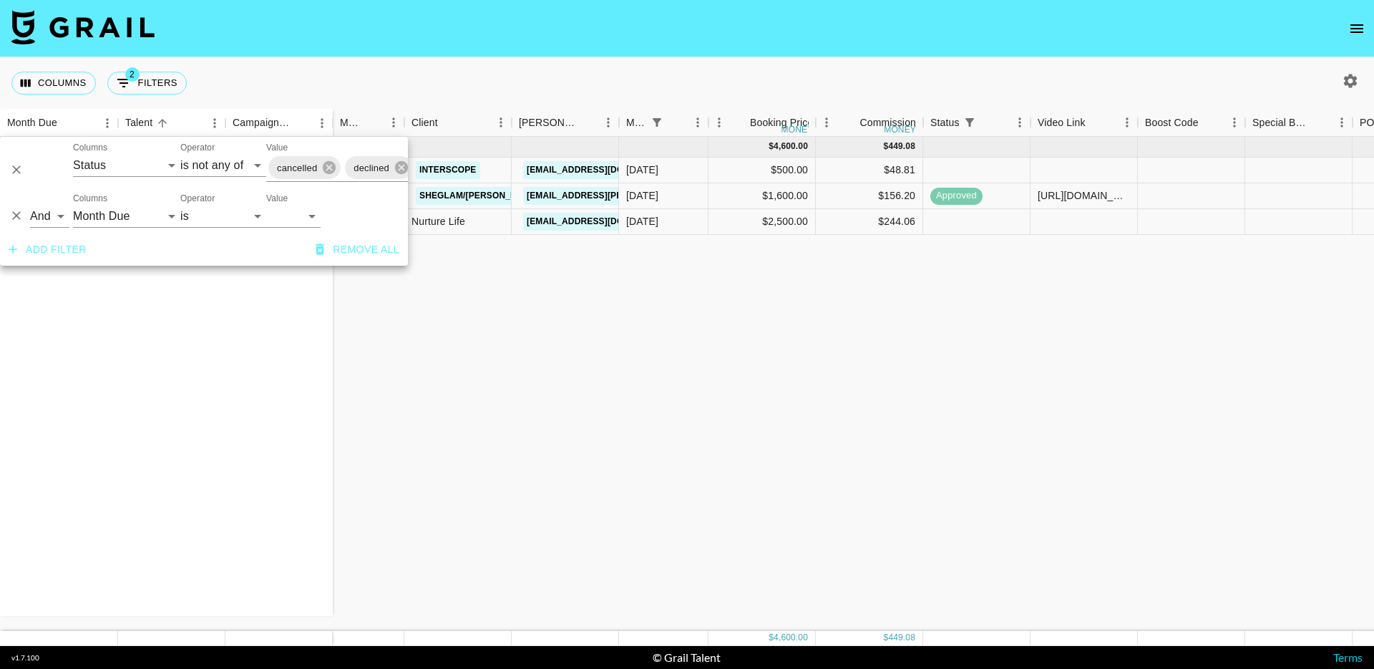
click at [492, 554] on div "[DATE] ( 3 ) nuha_mach [PERSON_NAME] - I Think I Like You Better romeloandskyla…" at bounding box center [1081, 384] width 2162 height 494
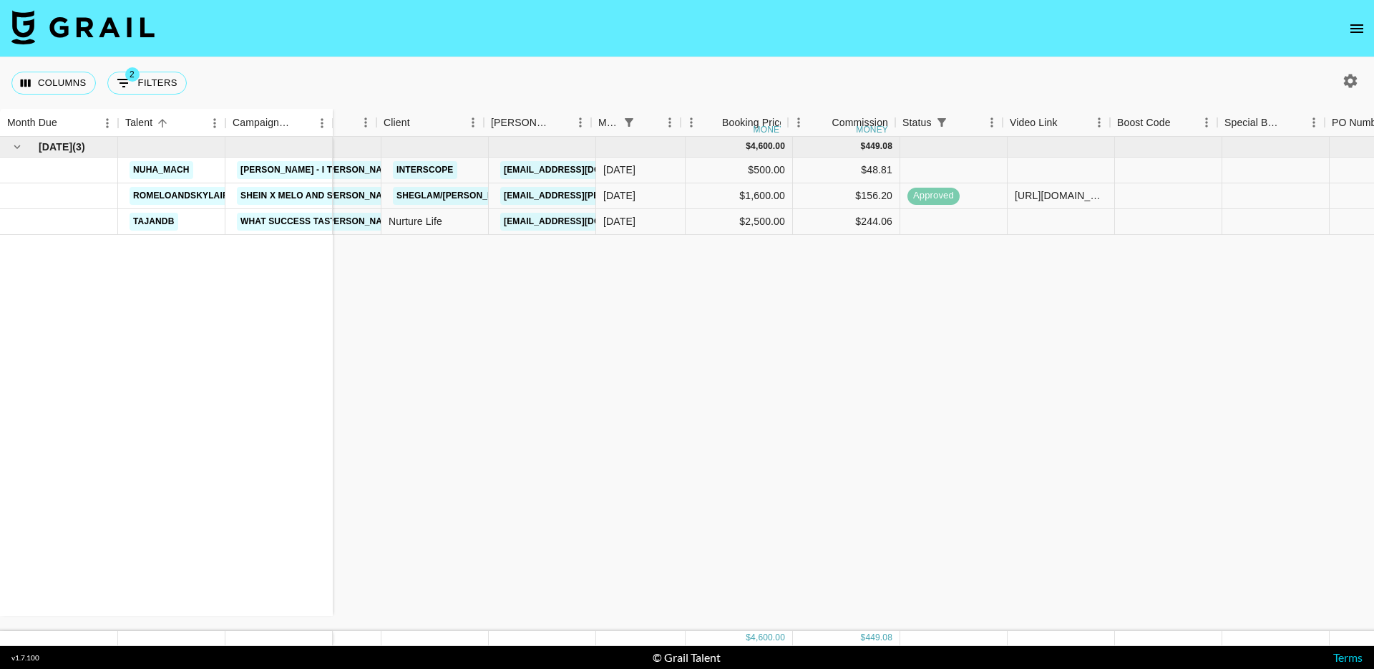
scroll to position [0, 28]
click at [1074, 169] on div at bounding box center [1056, 170] width 107 height 26
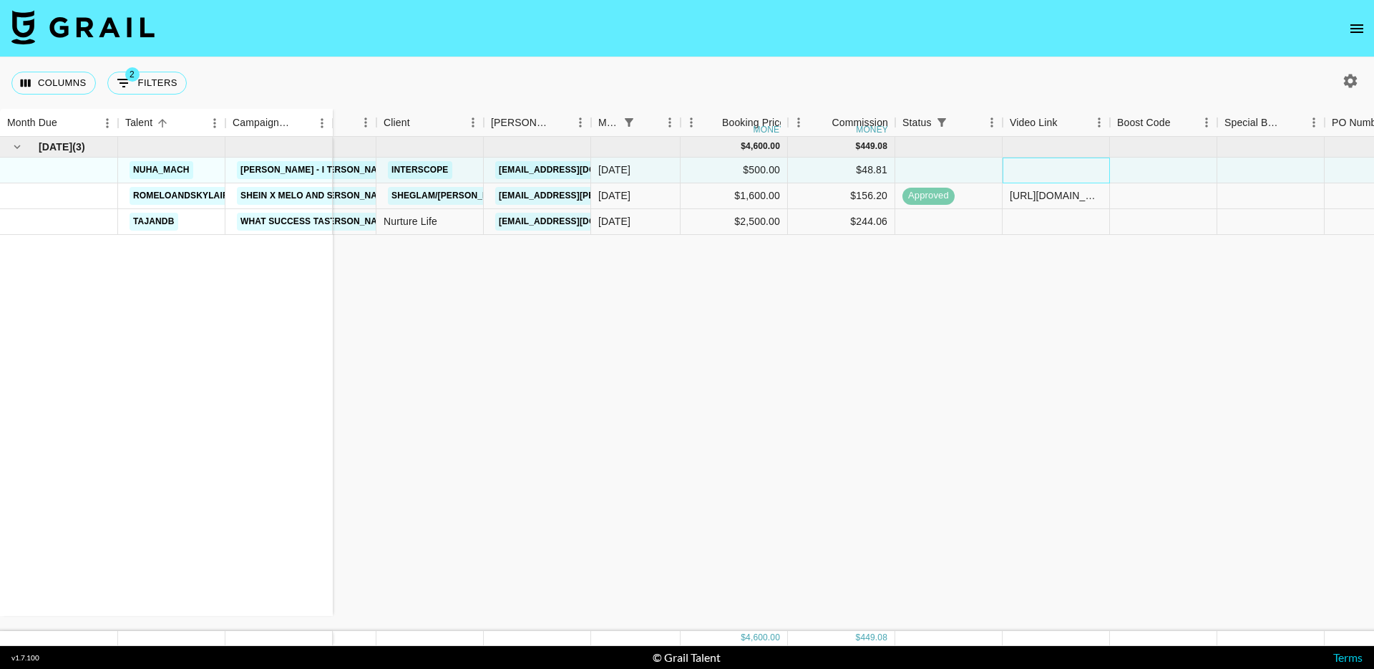
click at [1074, 169] on div at bounding box center [1056, 170] width 107 height 26
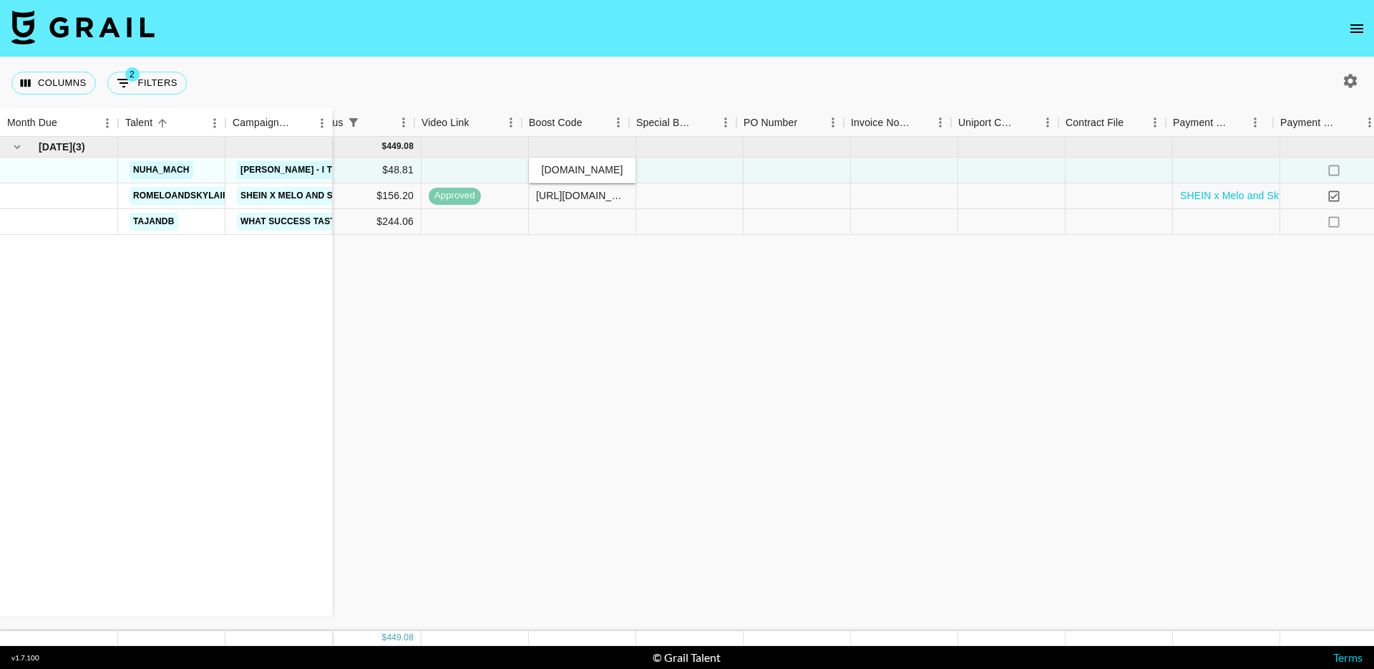
scroll to position [0, 787]
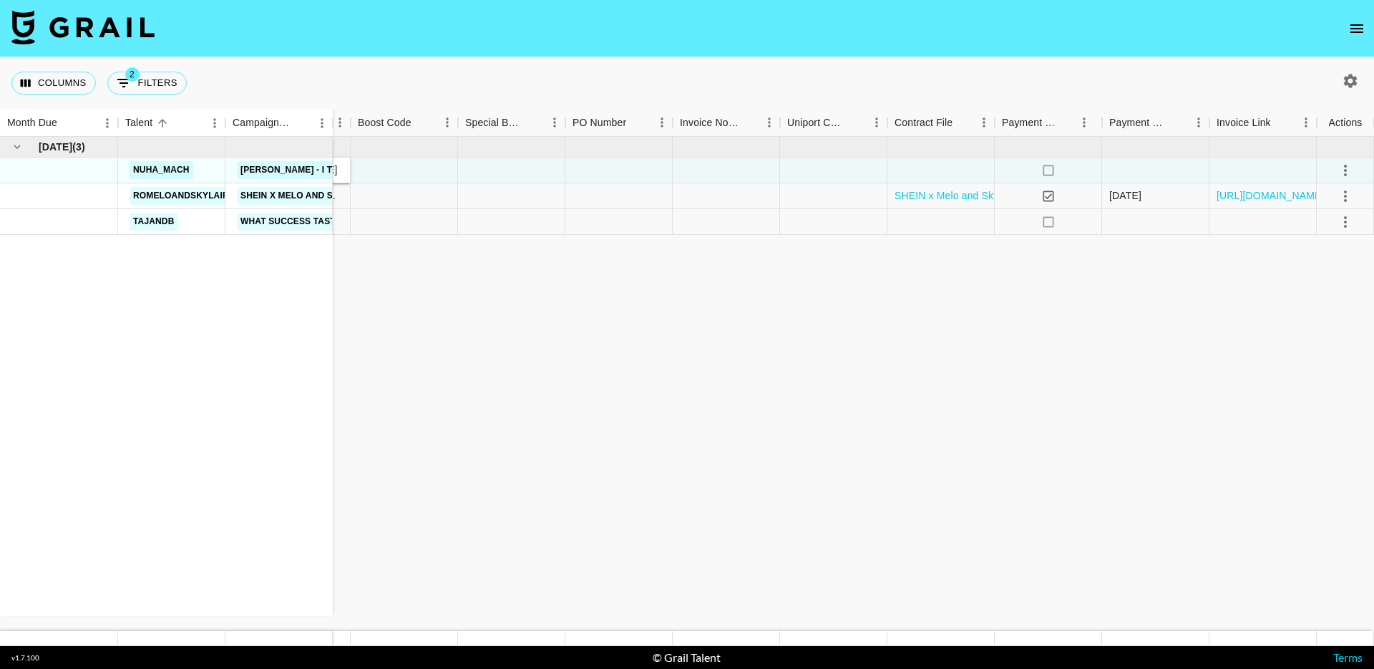
type input "[URL][DOMAIN_NAME]"
click at [1342, 175] on icon "select merge strategy" at bounding box center [1345, 170] width 17 height 17
click at [1310, 304] on div "Approve" at bounding box center [1315, 304] width 44 height 17
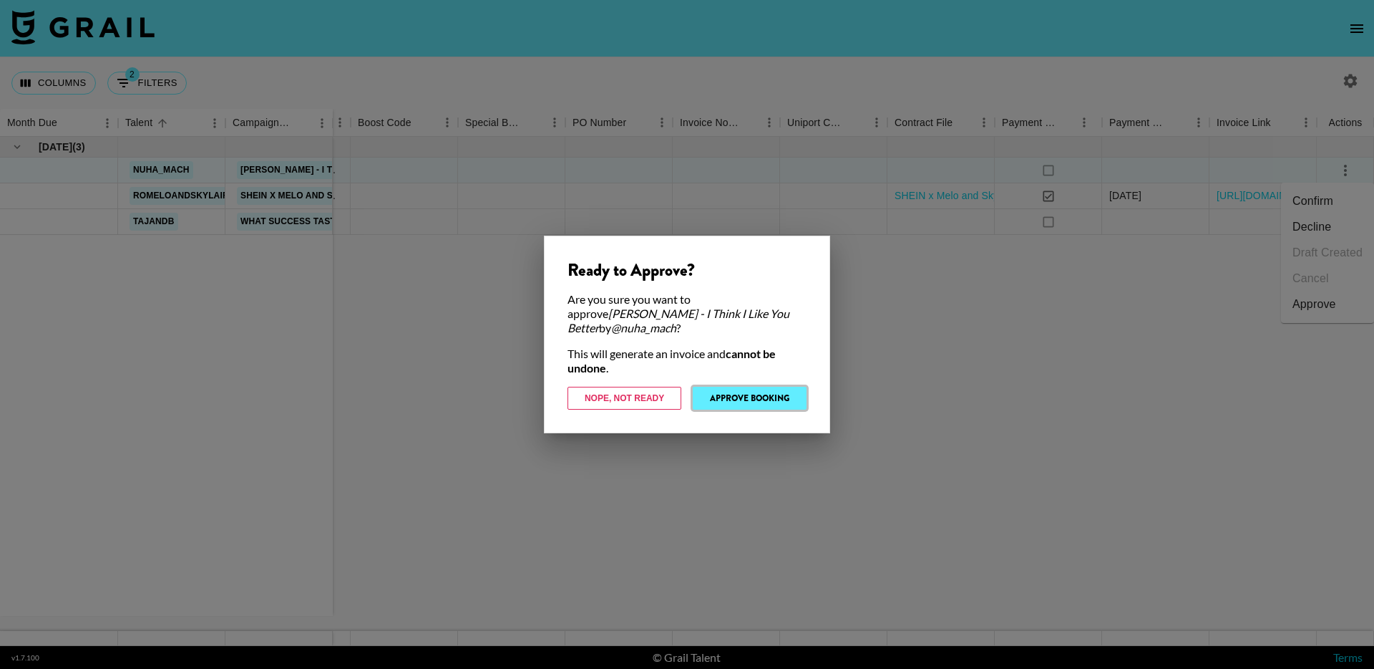
click at [735, 391] on button "Approve Booking" at bounding box center [750, 398] width 114 height 23
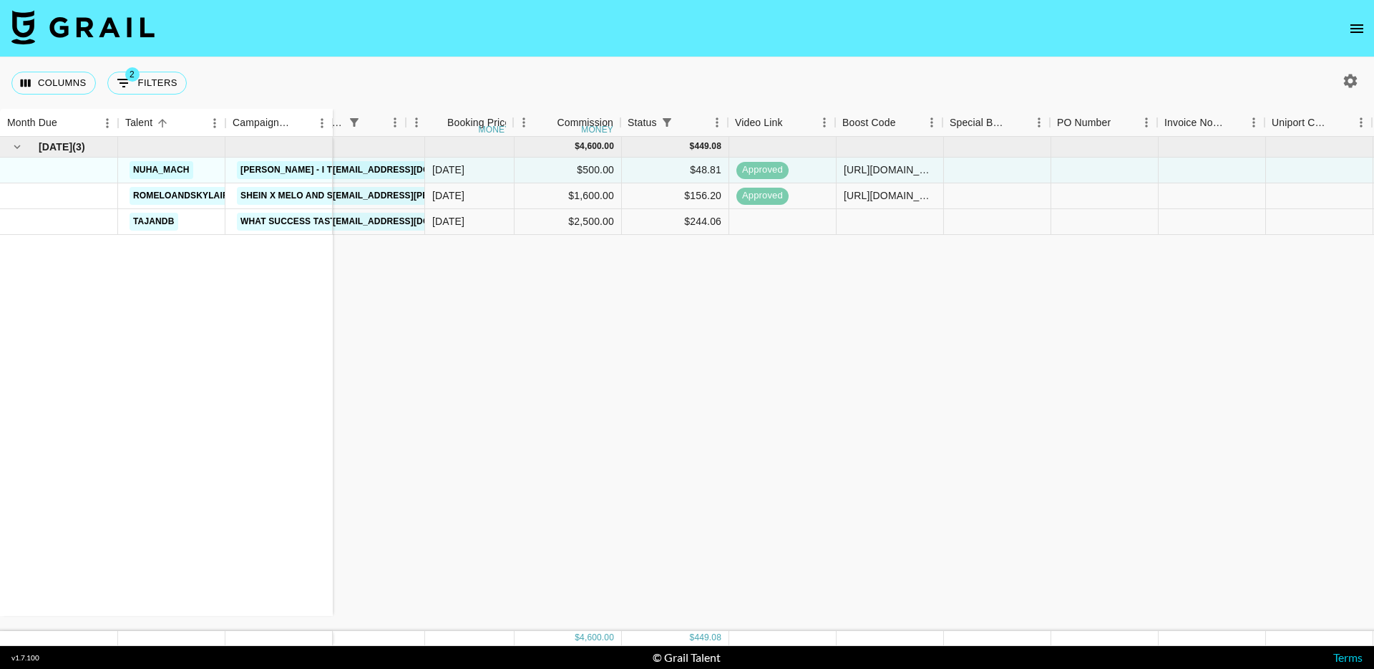
scroll to position [0, 0]
